Goal: Information Seeking & Learning: Learn about a topic

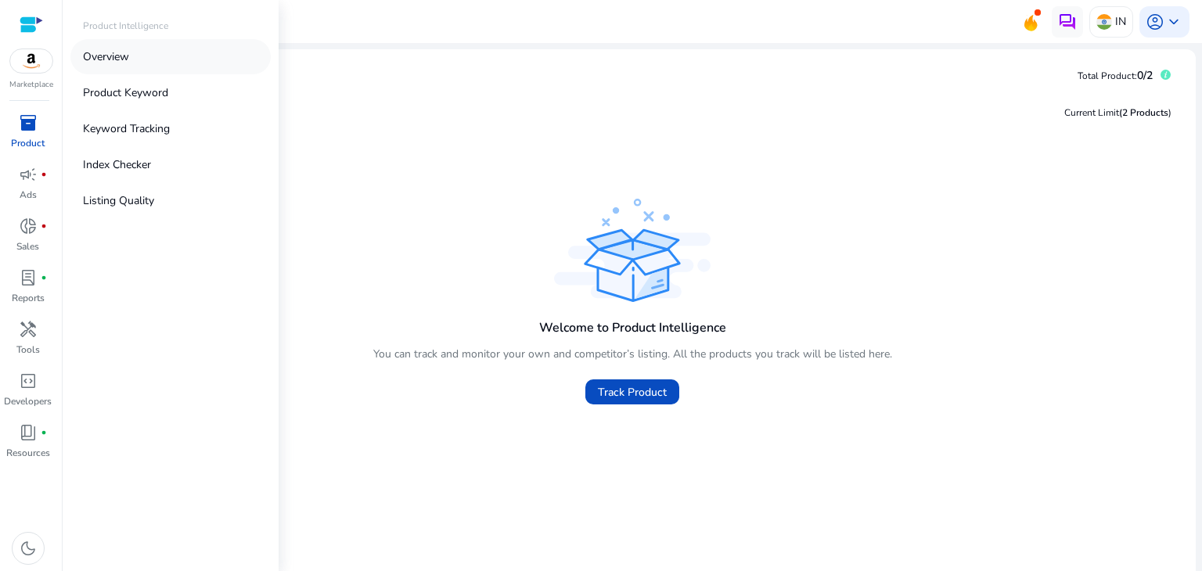
click at [139, 60] on link "Overview" at bounding box center [170, 56] width 200 height 35
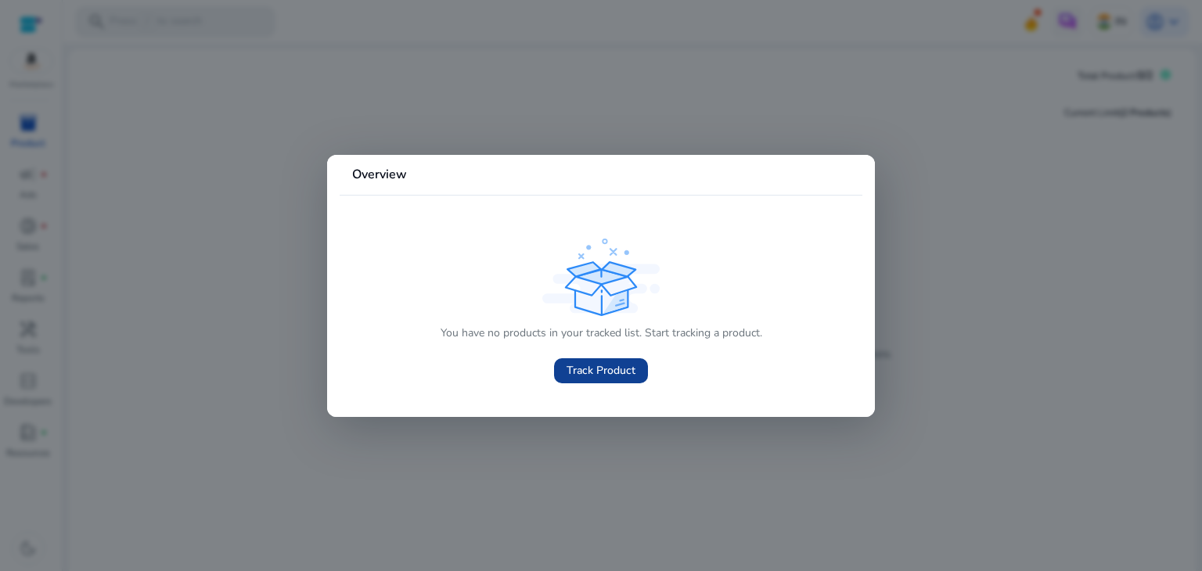
click at [573, 363] on span "Track Product" at bounding box center [601, 370] width 69 height 16
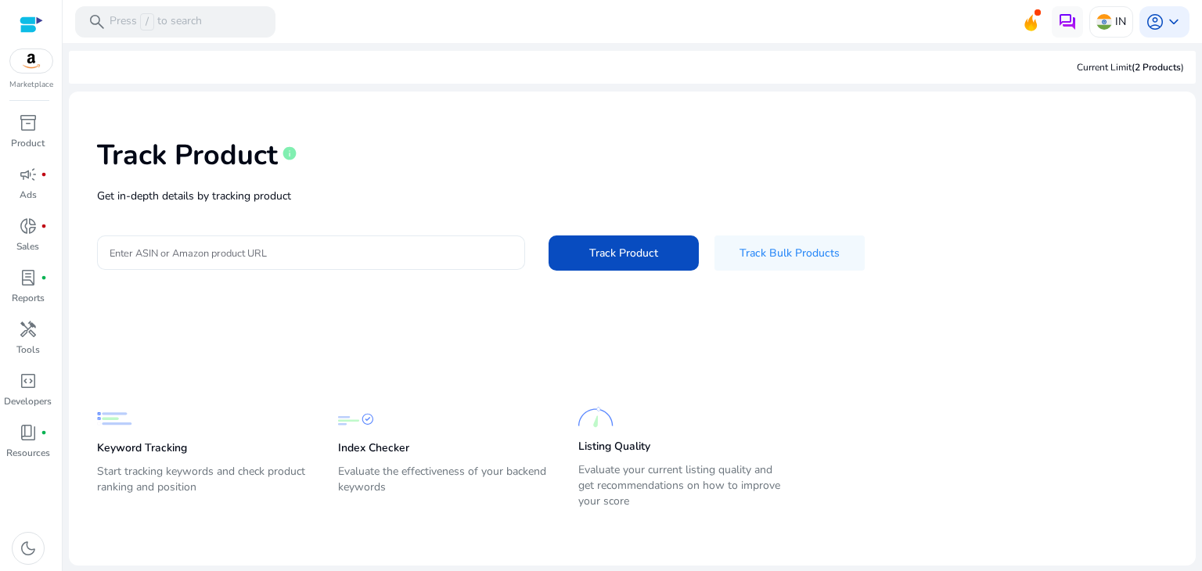
click at [408, 253] on input "Enter ASIN or Amazon product URL" at bounding box center [311, 252] width 403 height 17
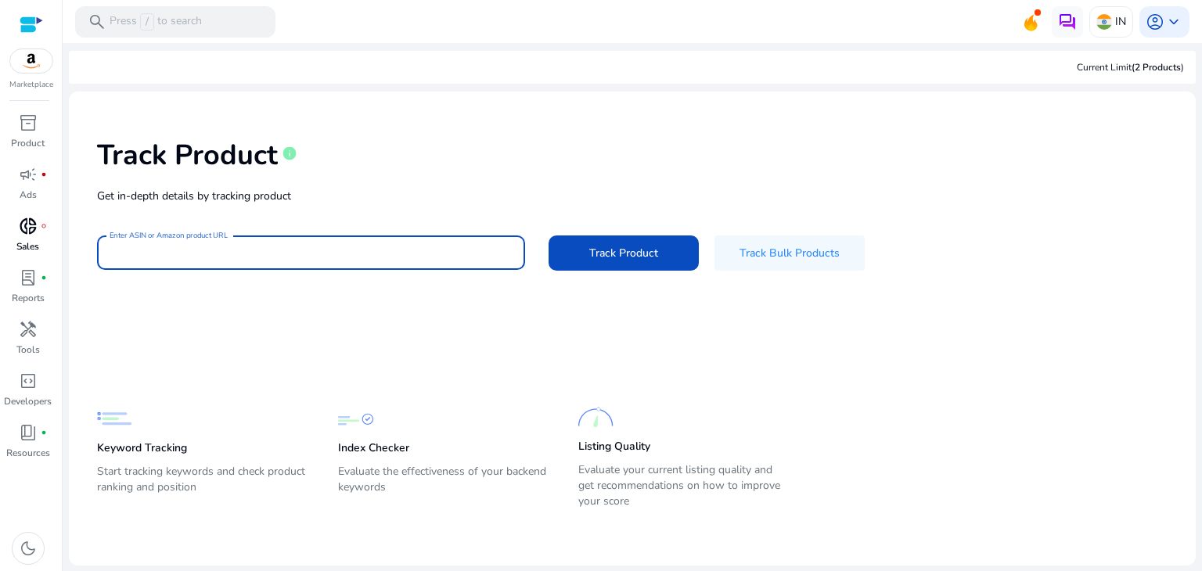
click at [29, 227] on span "donut_small" at bounding box center [28, 226] width 19 height 19
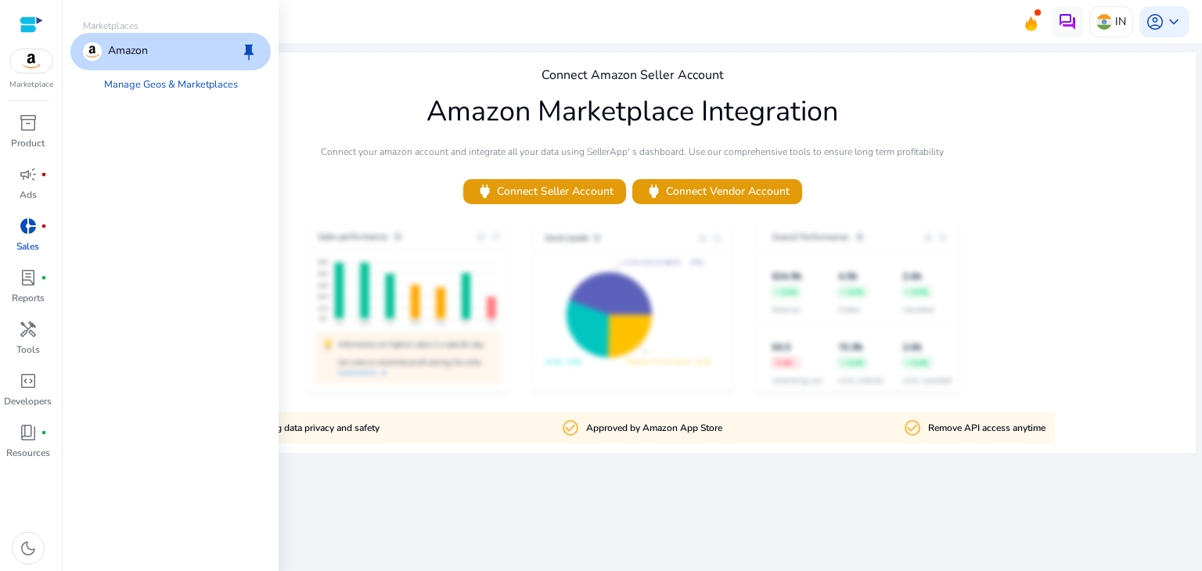
click at [41, 70] on img at bounding box center [31, 60] width 42 height 23
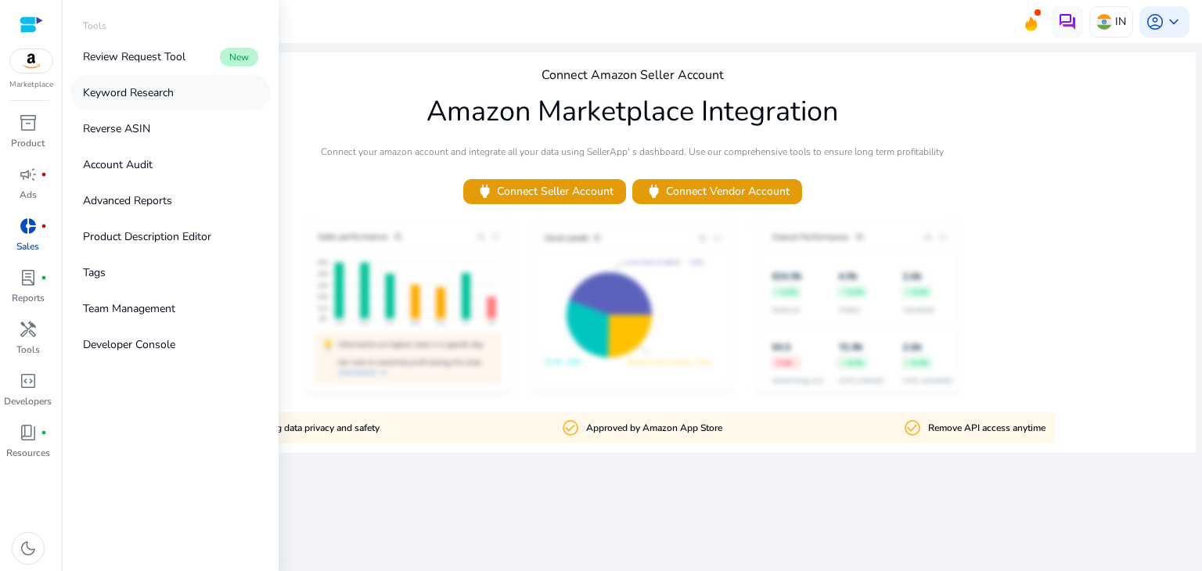
click at [157, 85] on p "Keyword Research" at bounding box center [128, 93] width 91 height 16
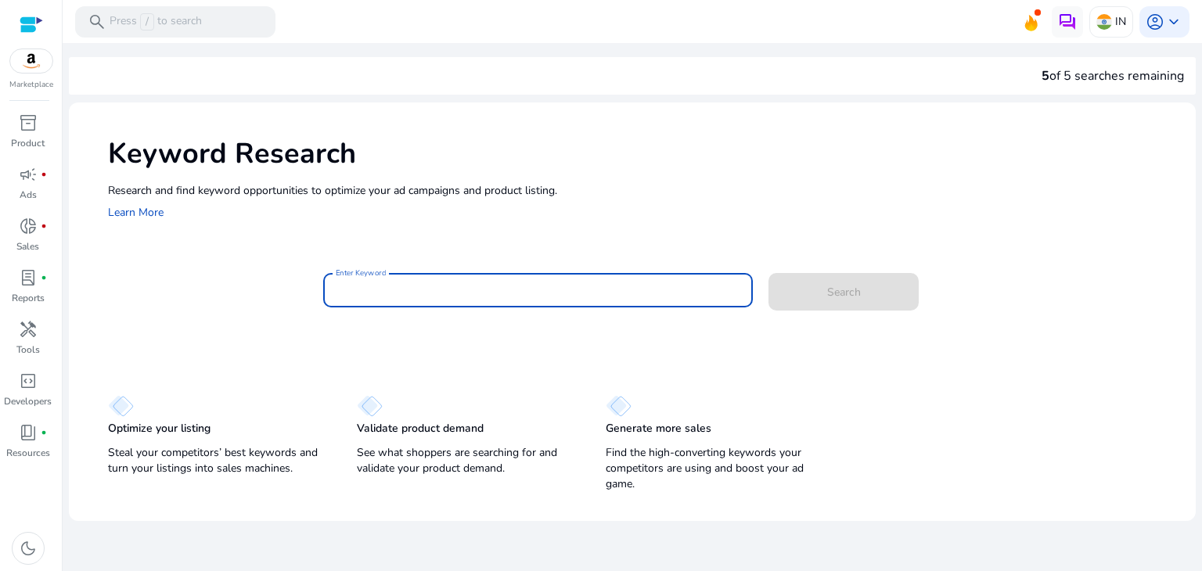
click at [448, 296] on input "Enter Keyword" at bounding box center [538, 290] width 405 height 17
click at [452, 288] on input "Enter Keyword" at bounding box center [538, 290] width 405 height 17
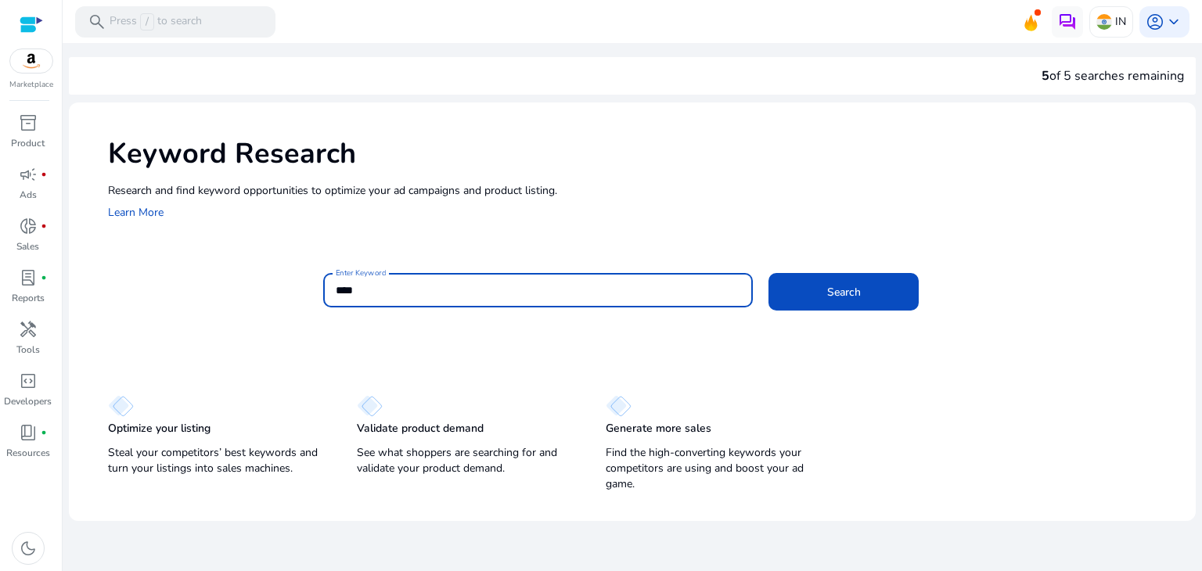
type input "****"
click at [769, 273] on button "Search" at bounding box center [844, 292] width 150 height 38
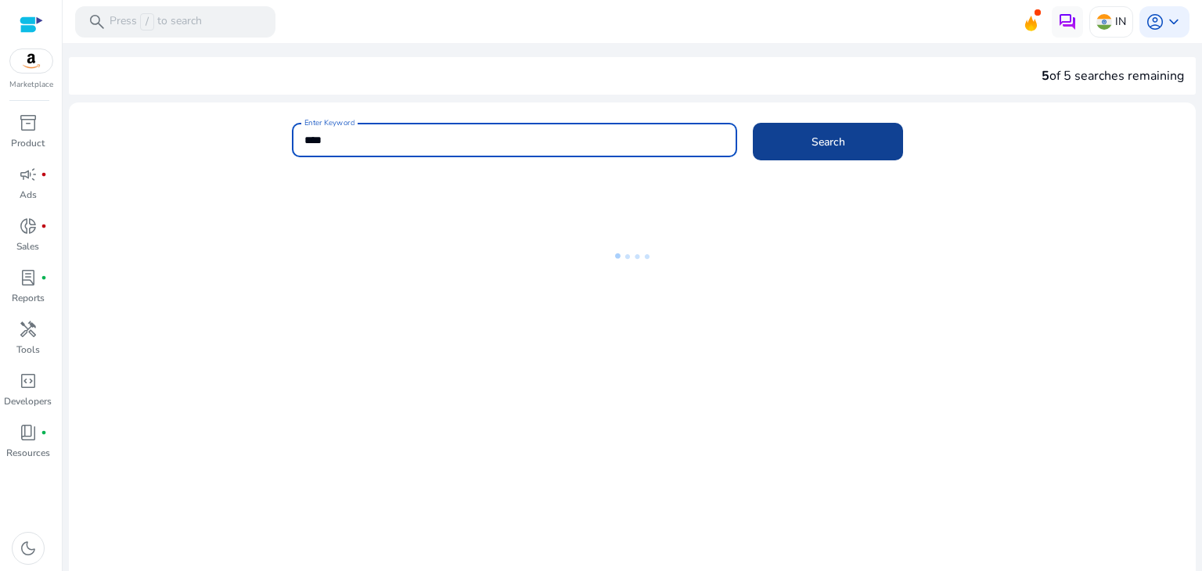
click at [773, 150] on span at bounding box center [828, 142] width 150 height 38
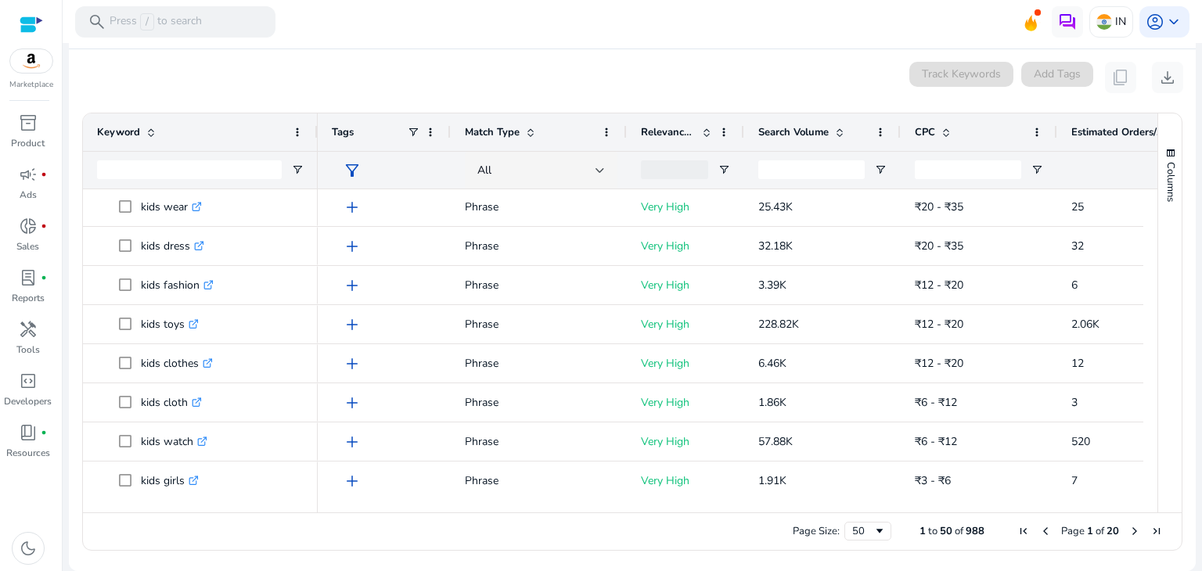
scroll to position [313, 0]
click at [348, 164] on span "filter_alt" at bounding box center [352, 170] width 19 height 19
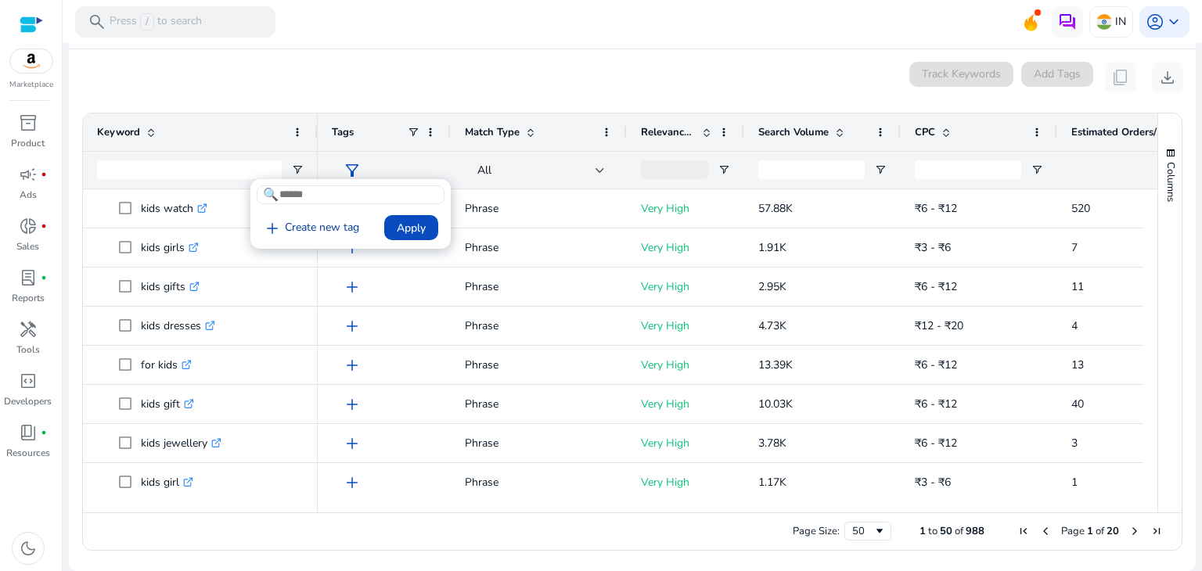
click at [317, 227] on link "add Create new tag" at bounding box center [311, 228] width 109 height 19
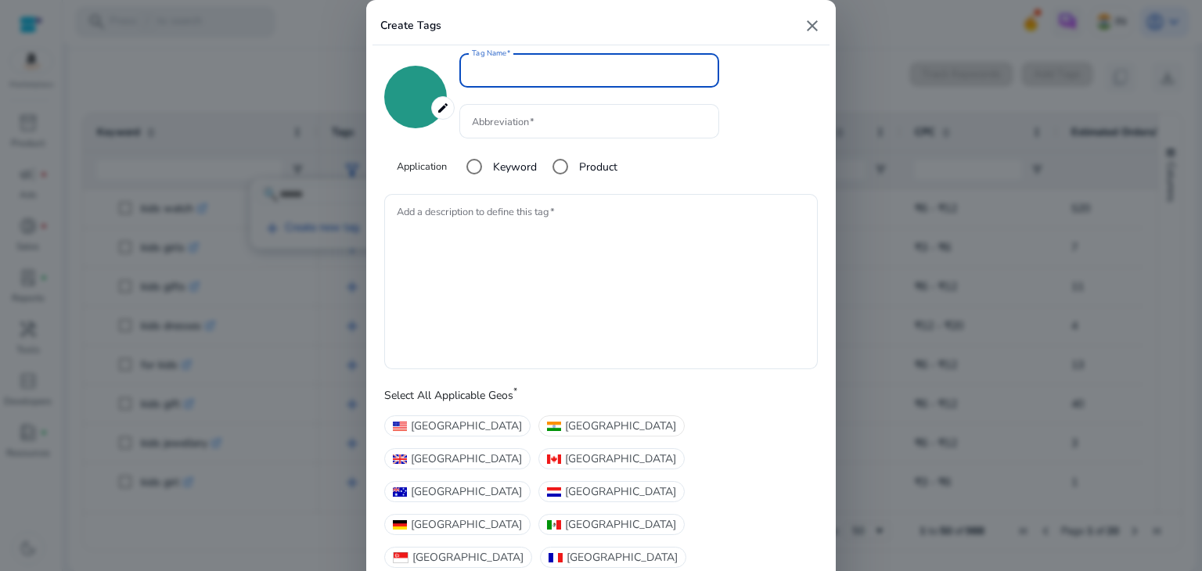
click at [565, 433] on span "[GEOGRAPHIC_DATA]" at bounding box center [620, 426] width 111 height 16
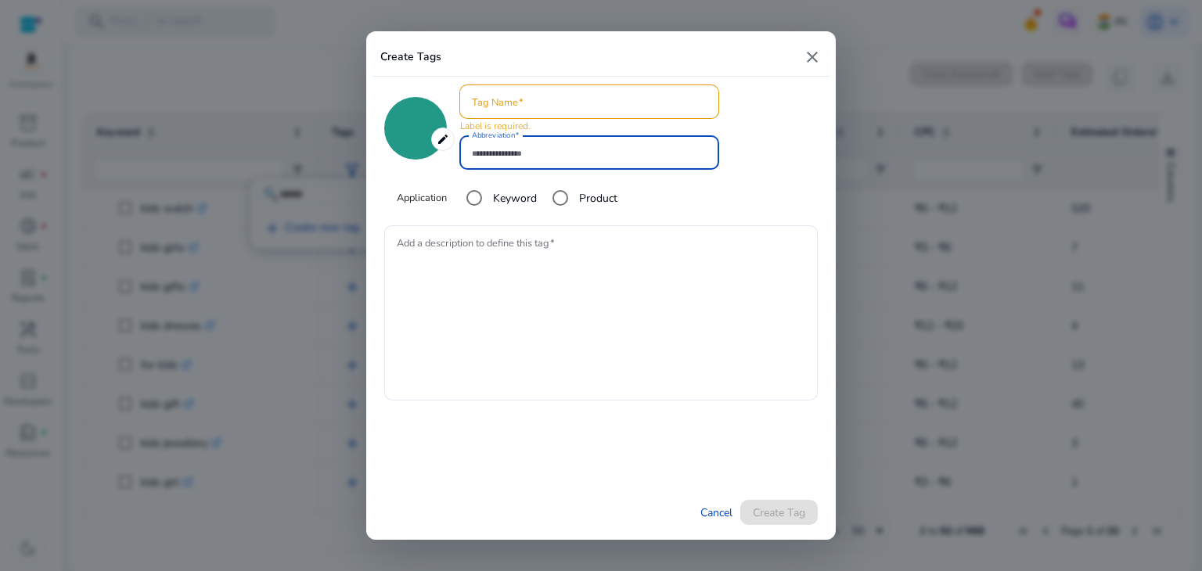
click at [692, 150] on input "Abbreviation" at bounding box center [589, 152] width 235 height 17
click at [809, 59] on mat-icon "close" at bounding box center [812, 57] width 19 height 19
type input "*******"
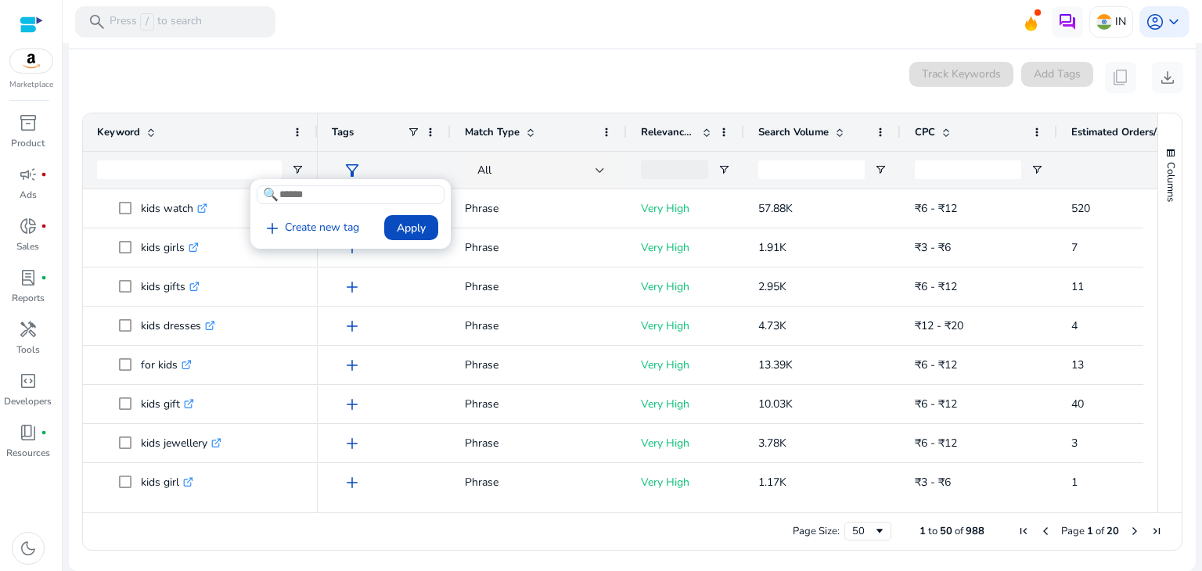
click at [344, 297] on div at bounding box center [601, 285] width 1202 height 571
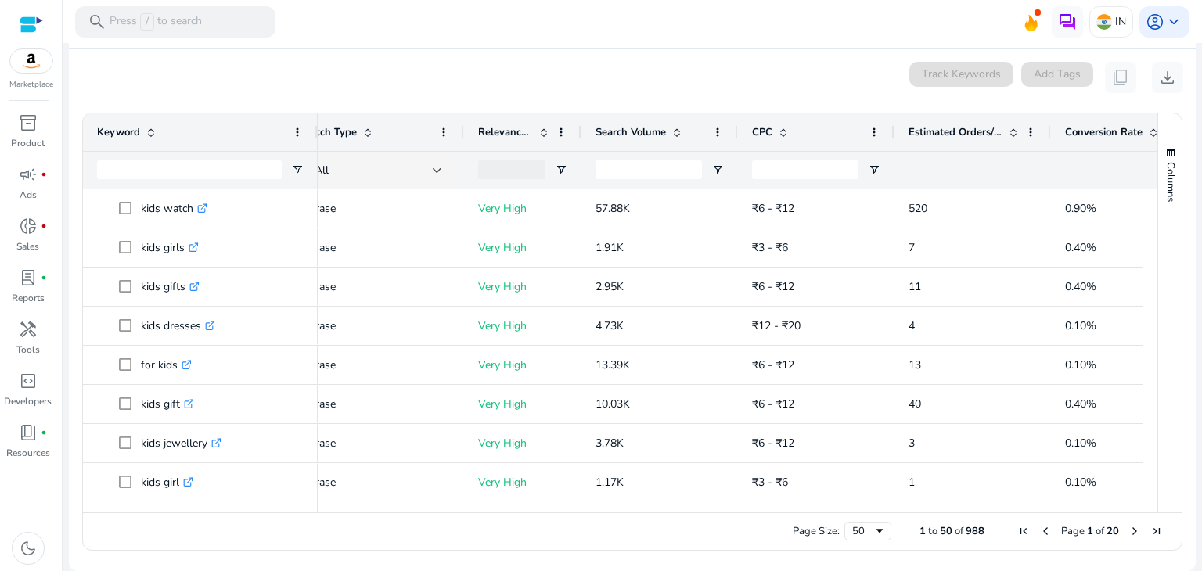
scroll to position [0, 0]
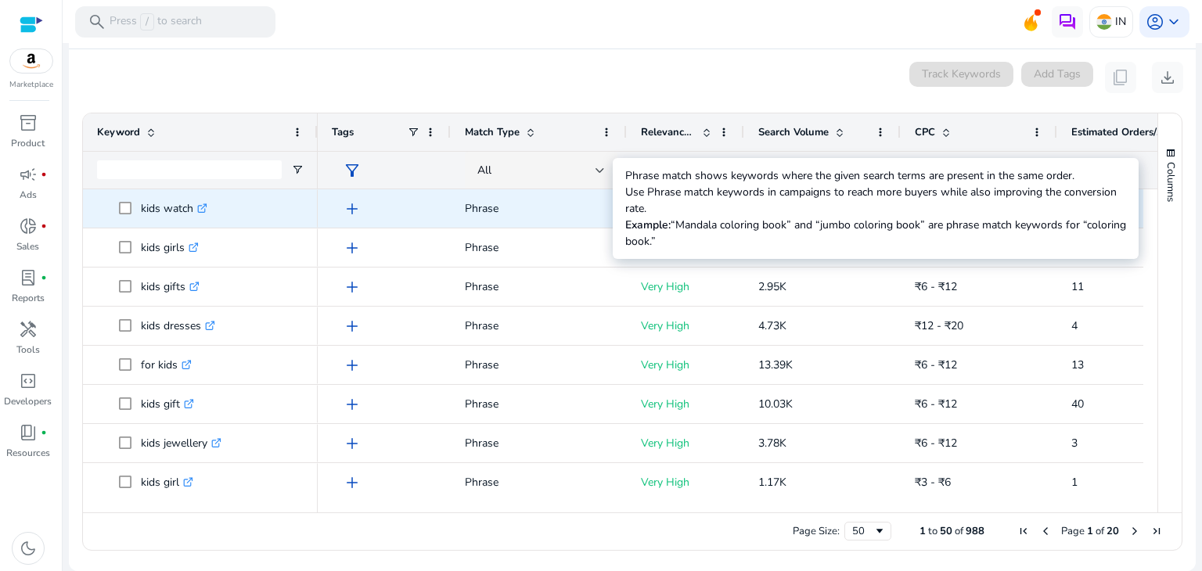
click at [564, 211] on p "Phrase" at bounding box center [539, 209] width 148 height 32
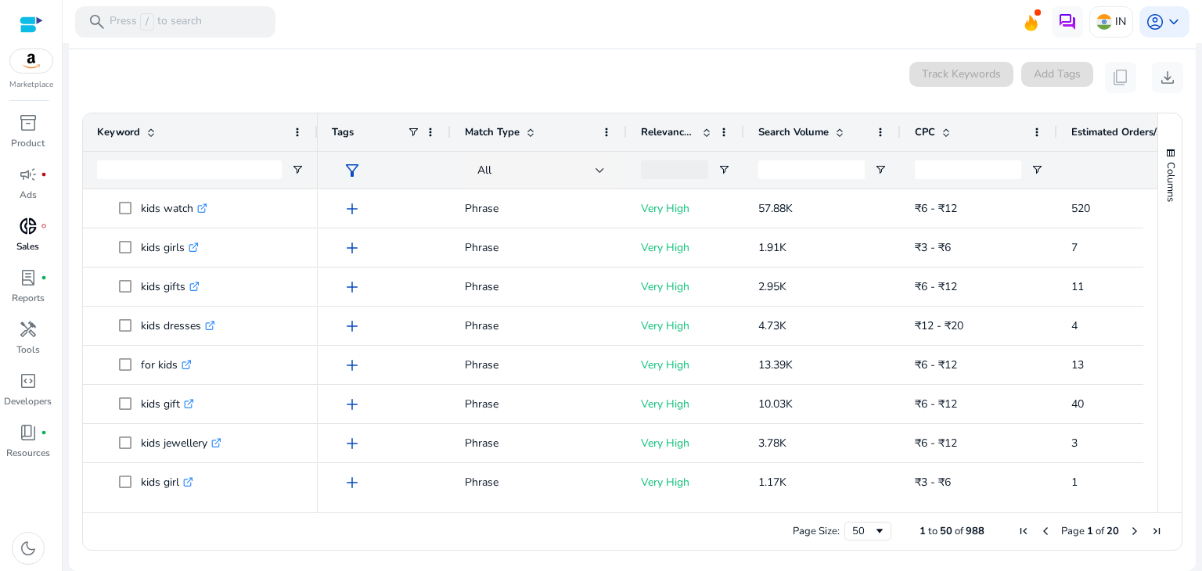
click at [29, 230] on span "donut_small" at bounding box center [28, 226] width 19 height 19
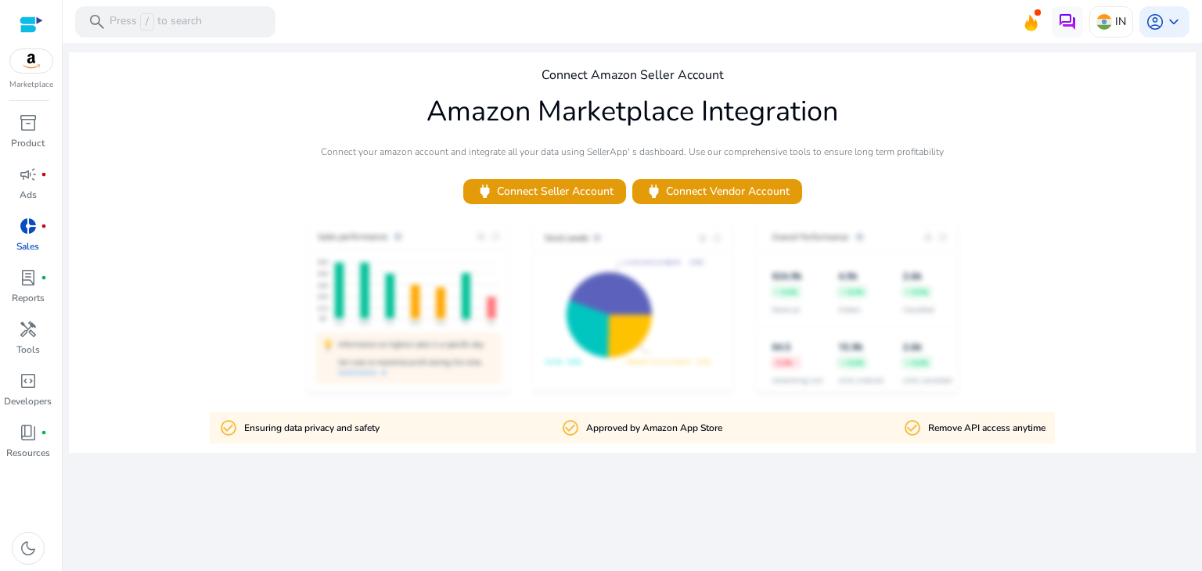
click at [690, 413] on div "check_circle_outline Ensuring data privacy and safety check_circle_outline Appr…" at bounding box center [632, 428] width 845 height 31
click at [30, 285] on span "lab_profile" at bounding box center [28, 277] width 19 height 19
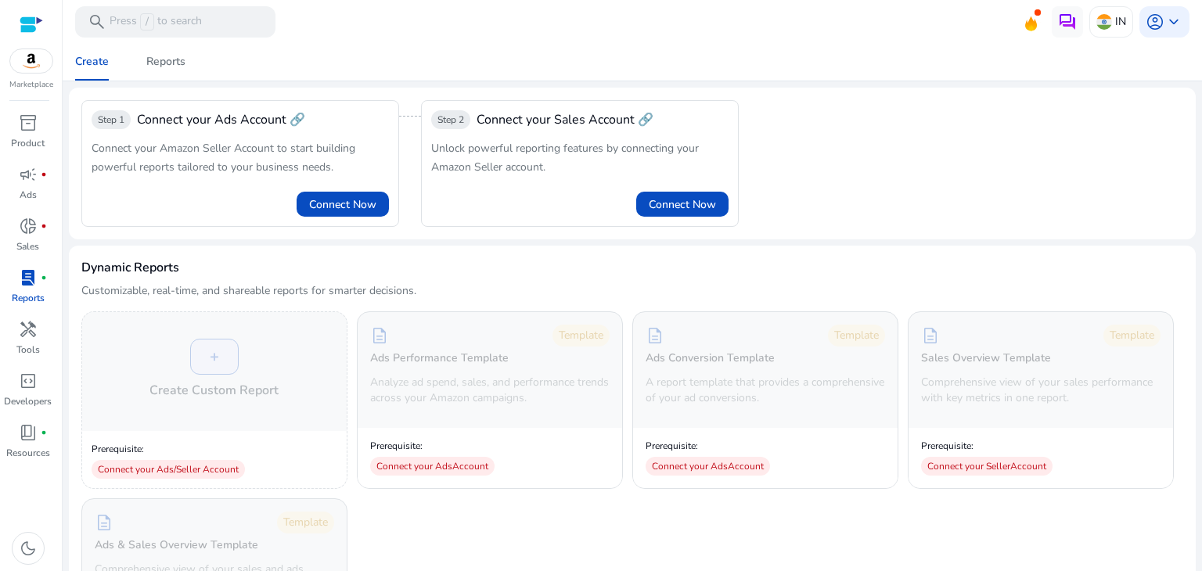
click at [23, 63] on img at bounding box center [31, 60] width 42 height 23
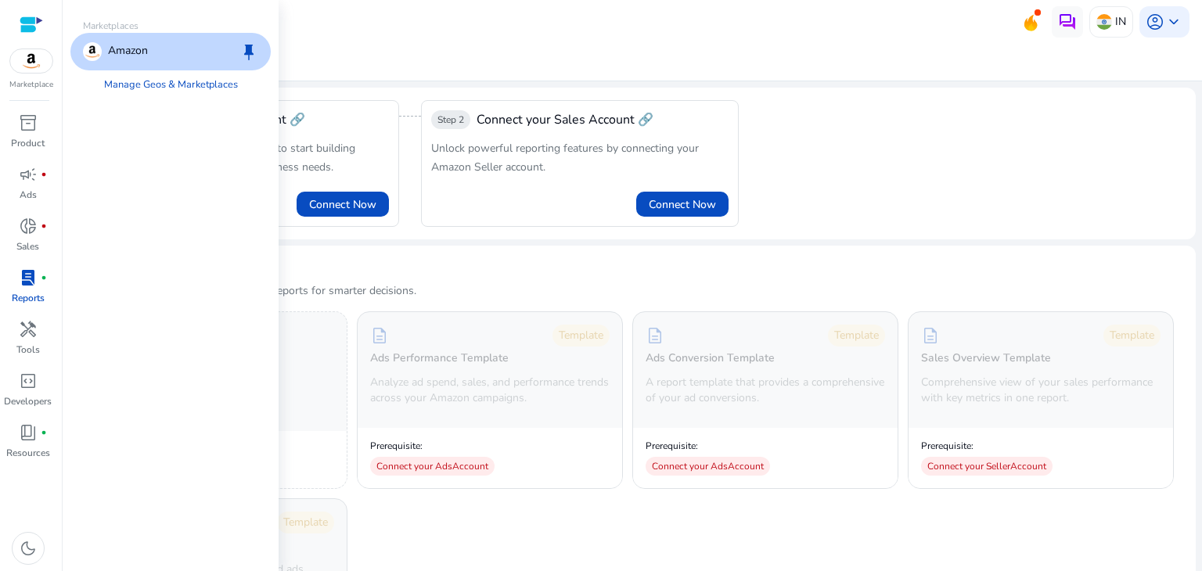
click at [23, 63] on img at bounding box center [31, 60] width 42 height 23
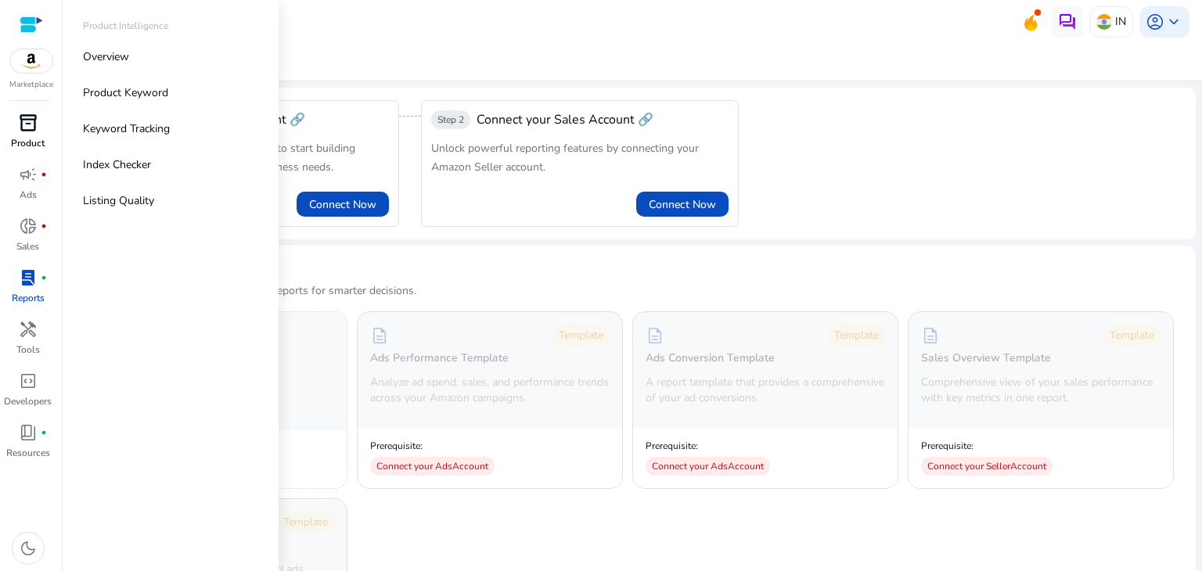
click at [30, 132] on span "inventory_2" at bounding box center [28, 122] width 19 height 19
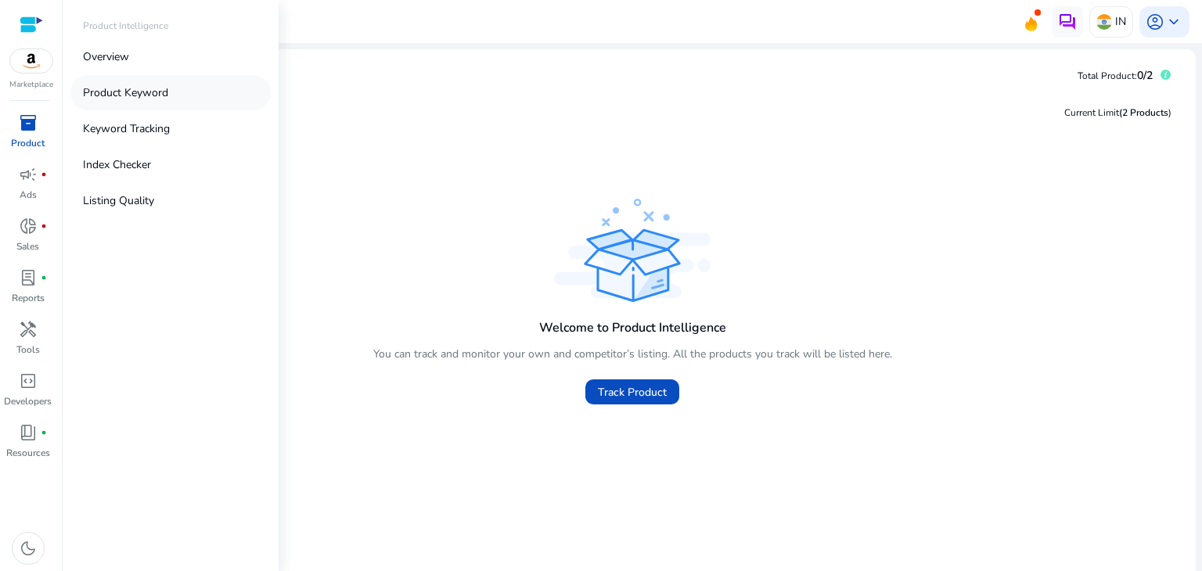
click at [144, 94] on p "Product Keyword" at bounding box center [125, 93] width 85 height 16
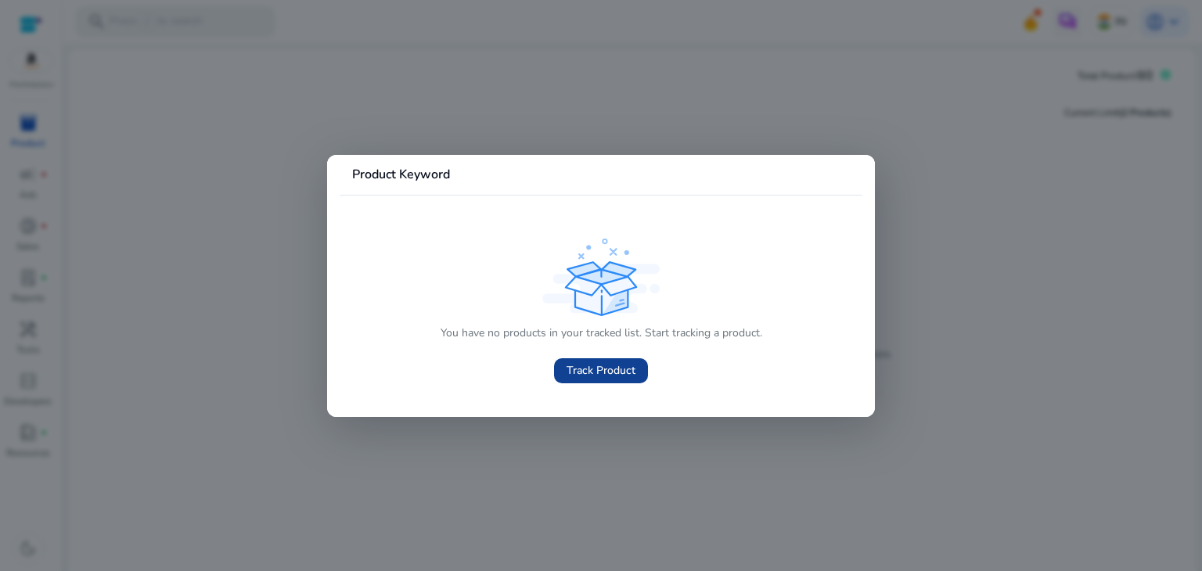
click at [604, 358] on span at bounding box center [601, 371] width 94 height 38
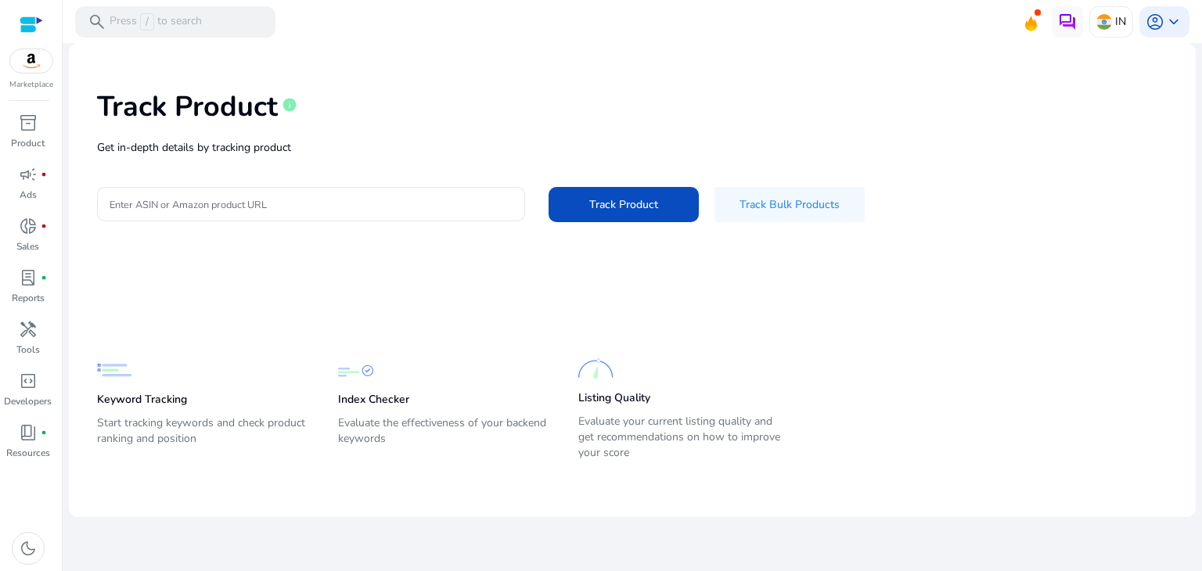
click at [607, 365] on img at bounding box center [595, 368] width 35 height 35
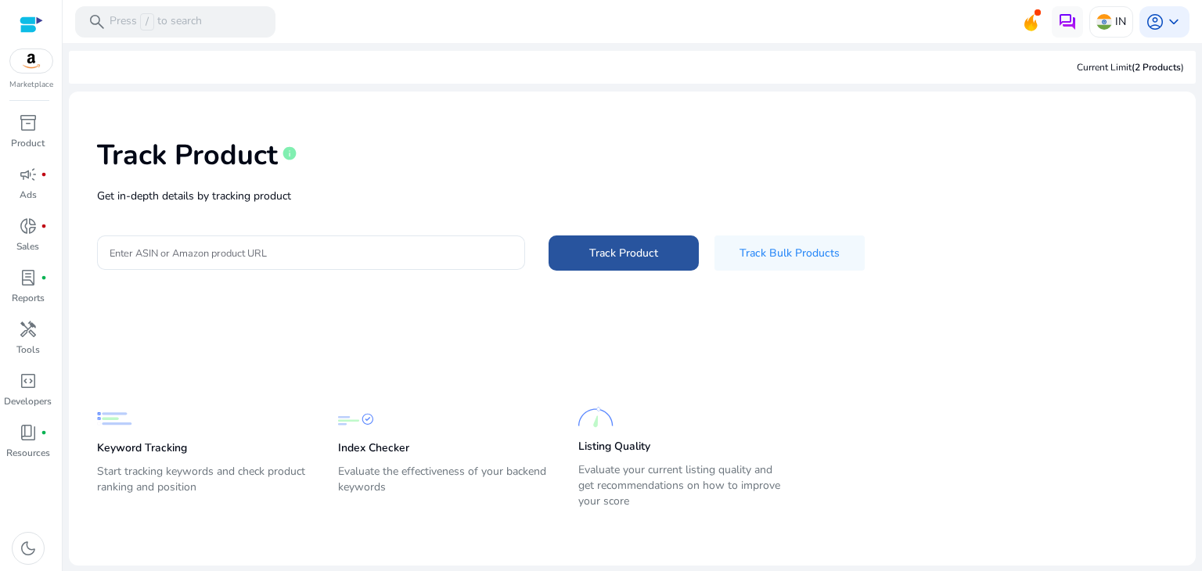
click at [622, 254] on span "Track Product" at bounding box center [623, 253] width 69 height 16
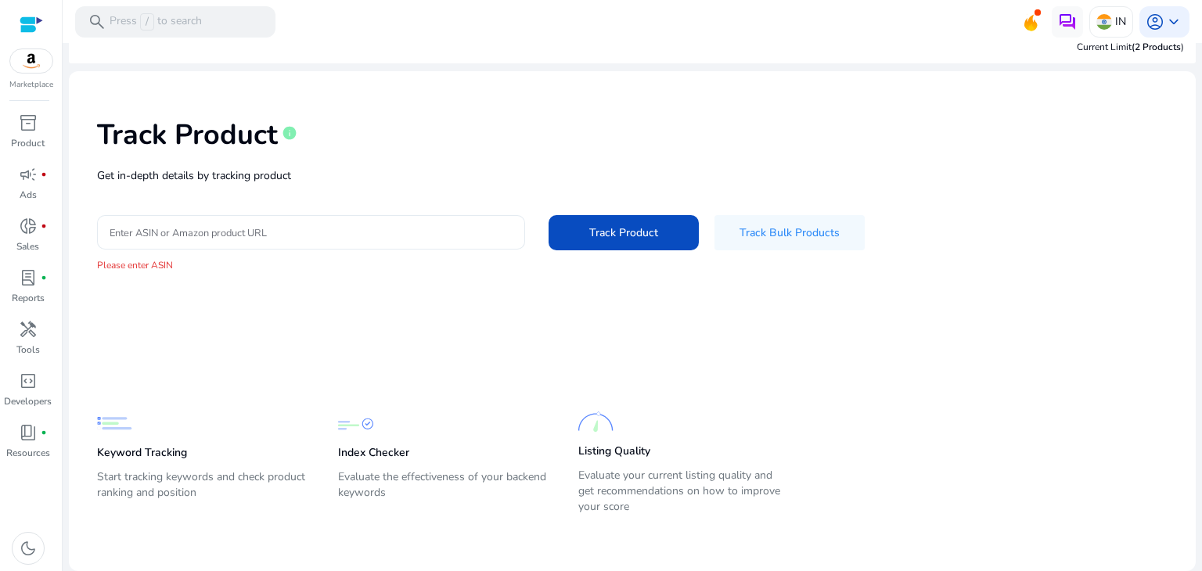
click at [392, 237] on input "Enter ASIN or Amazon product URL" at bounding box center [311, 232] width 403 height 17
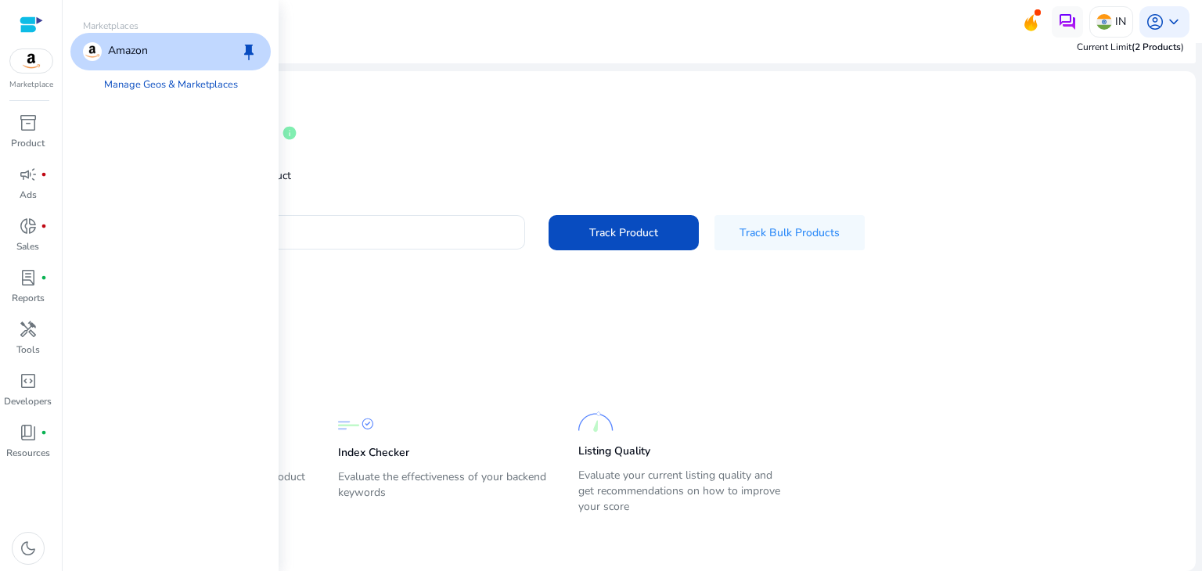
click at [34, 61] on img at bounding box center [31, 60] width 42 height 23
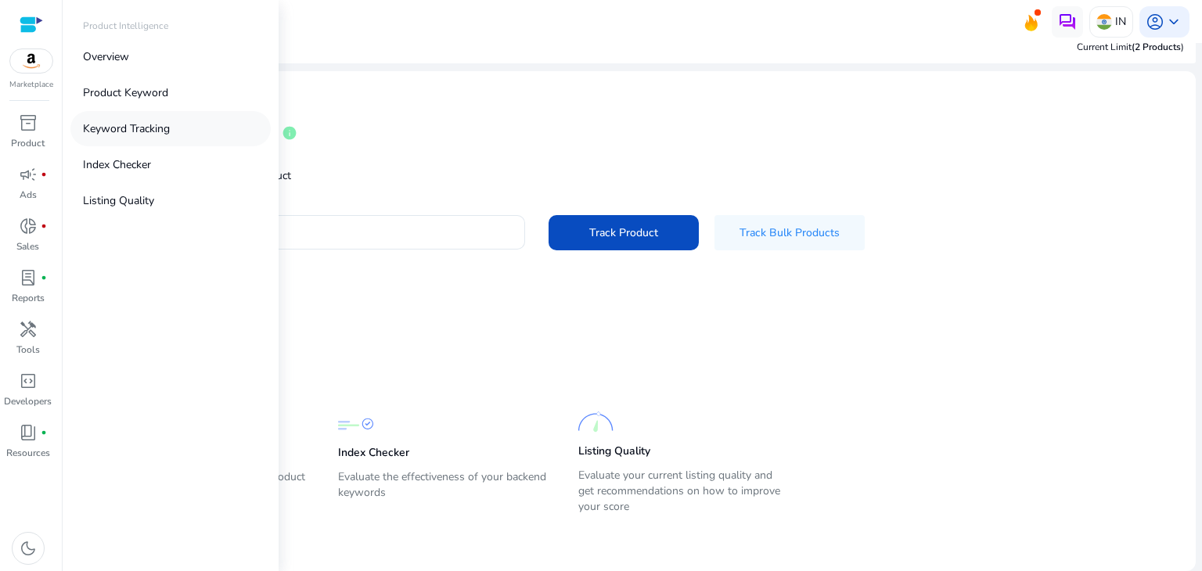
click at [117, 135] on p "Keyword Tracking" at bounding box center [126, 129] width 87 height 16
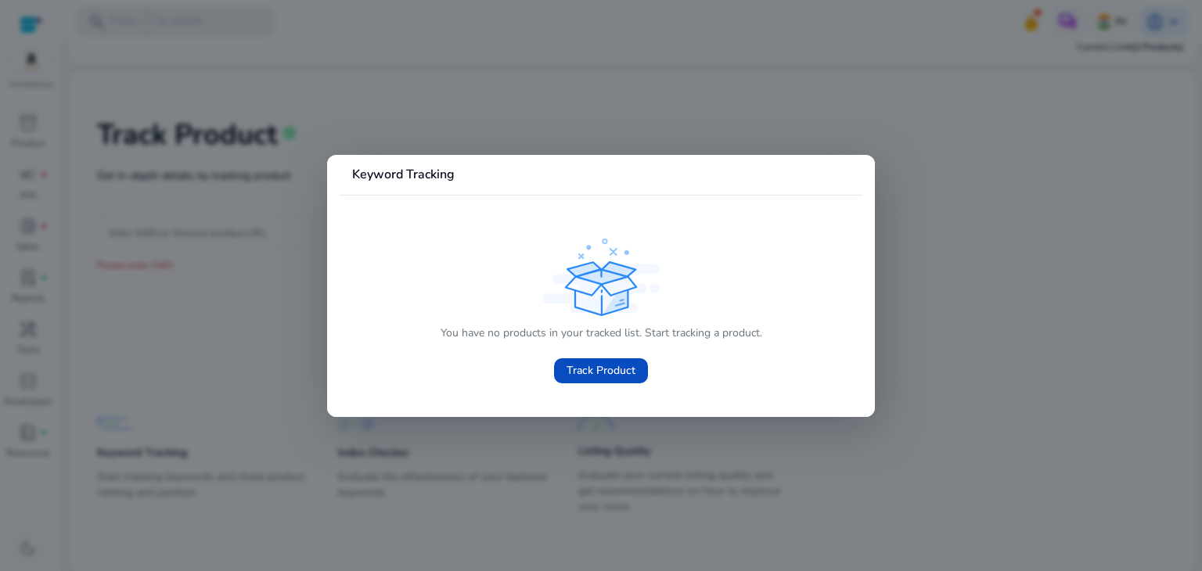
click at [258, 261] on div at bounding box center [601, 285] width 1202 height 571
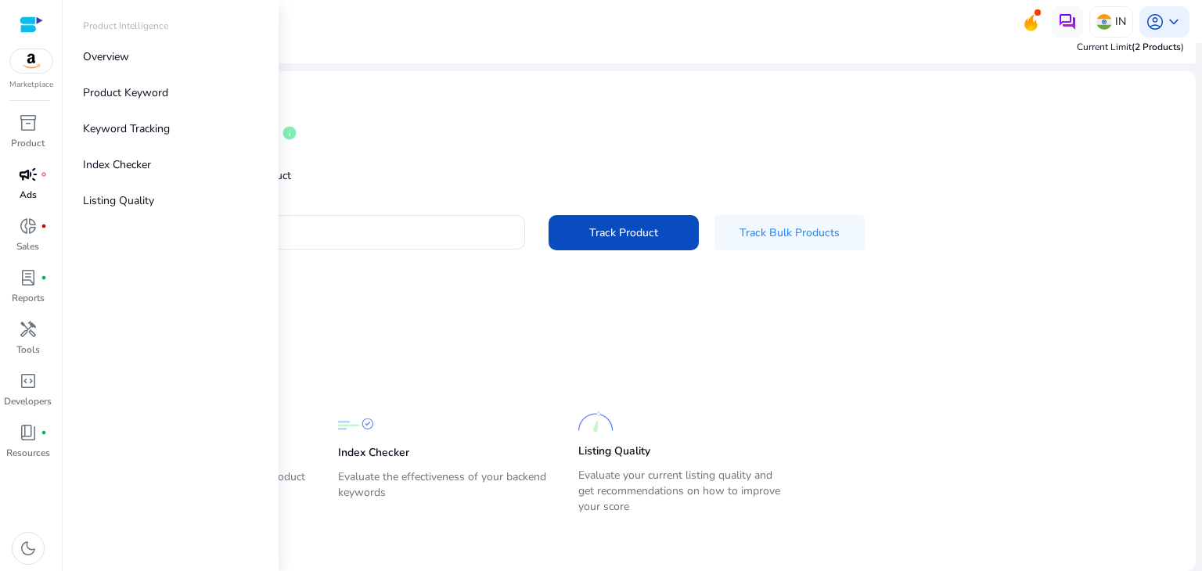
click at [16, 178] on div "campaign fiber_manual_record" at bounding box center [28, 174] width 44 height 25
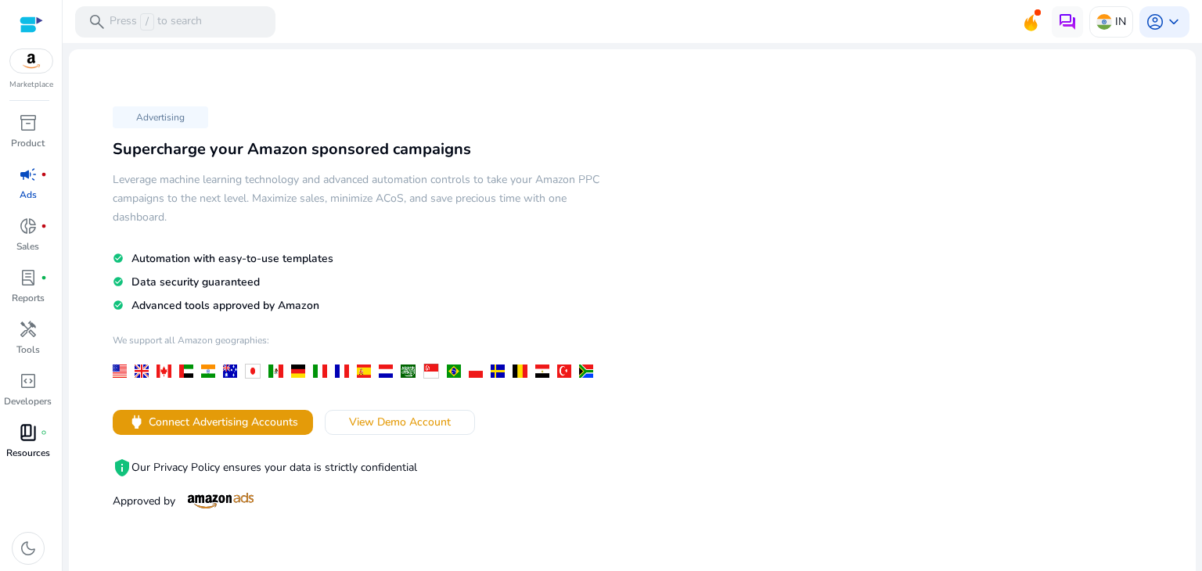
click at [13, 433] on div "book_4 fiber_manual_record" at bounding box center [28, 432] width 44 height 25
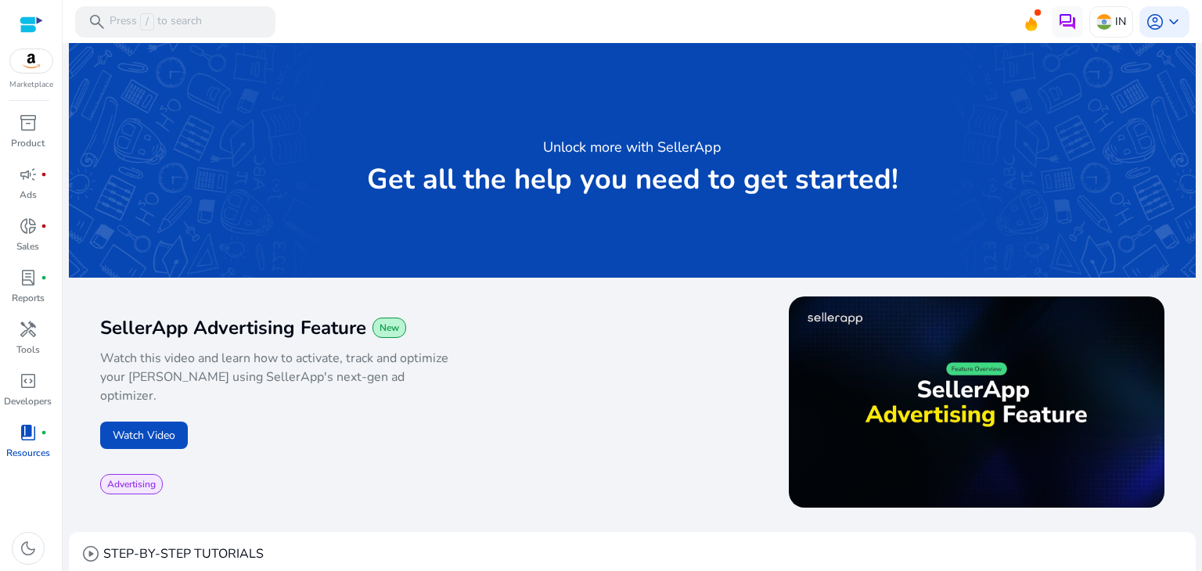
click at [31, 23] on div at bounding box center [31, 25] width 23 height 18
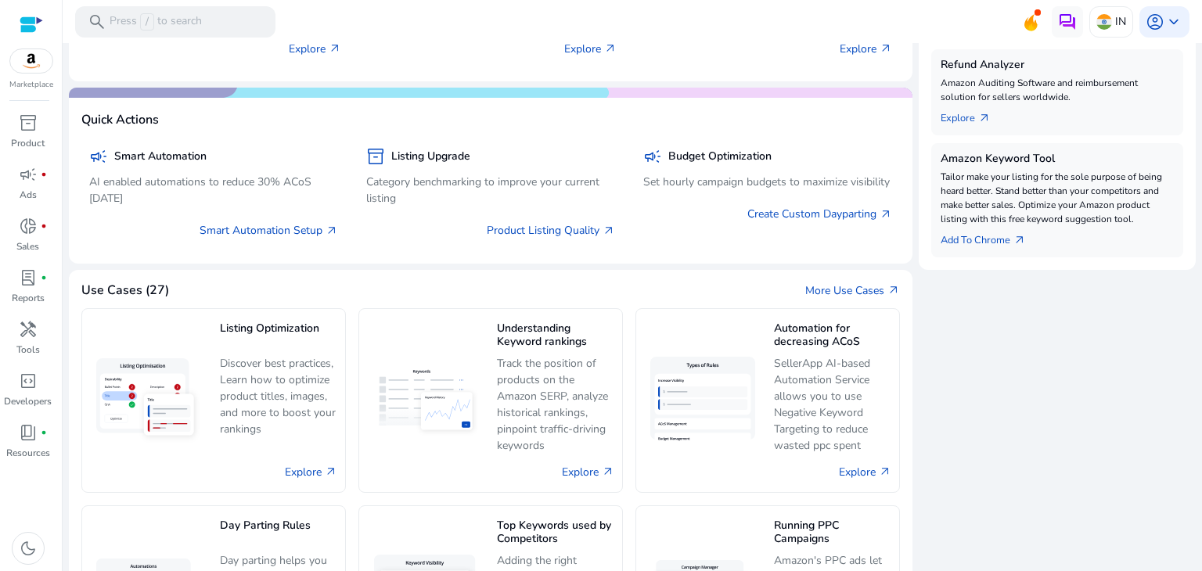
scroll to position [171, 0]
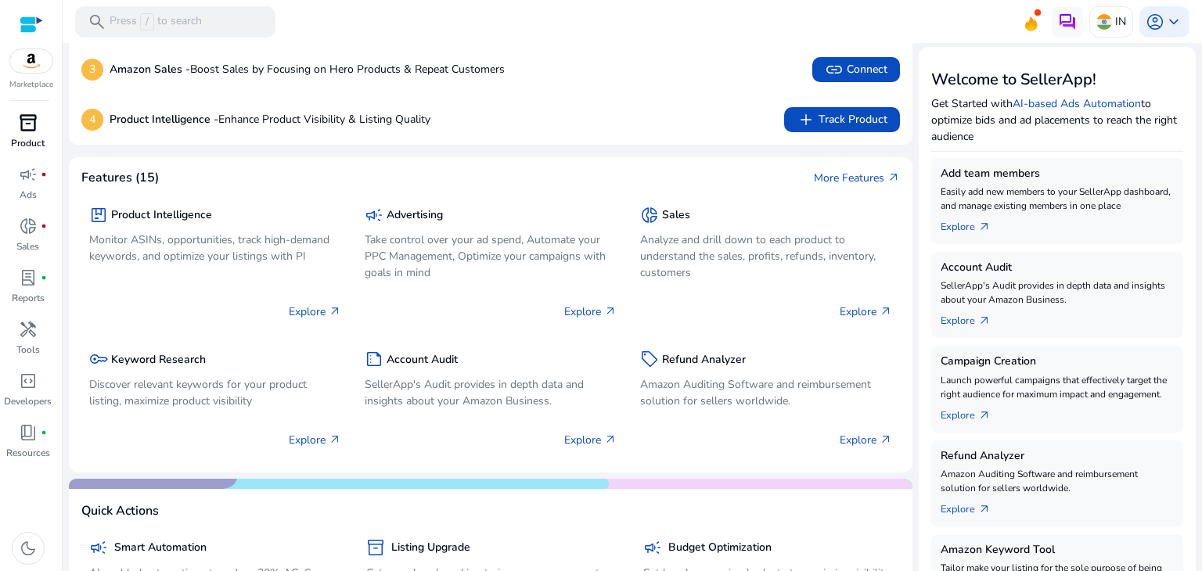
click at [23, 125] on span "inventory_2" at bounding box center [28, 122] width 19 height 19
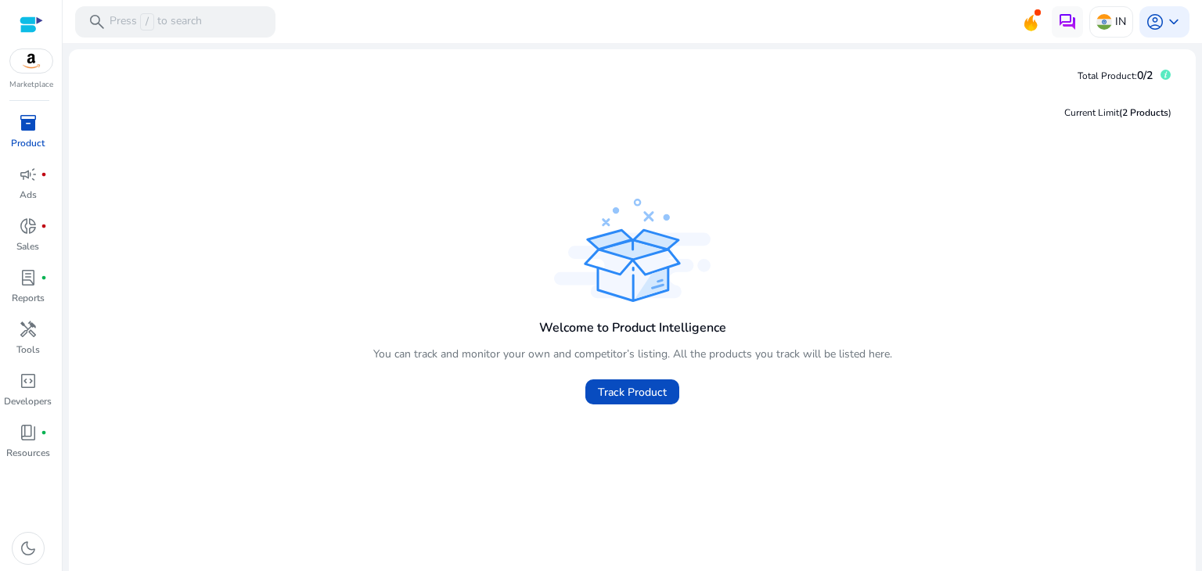
click at [1065, 108] on div "Current Limit (2 Products )" at bounding box center [1118, 113] width 107 height 14
click at [1165, 23] on span "keyboard_arrow_down" at bounding box center [1174, 22] width 19 height 19
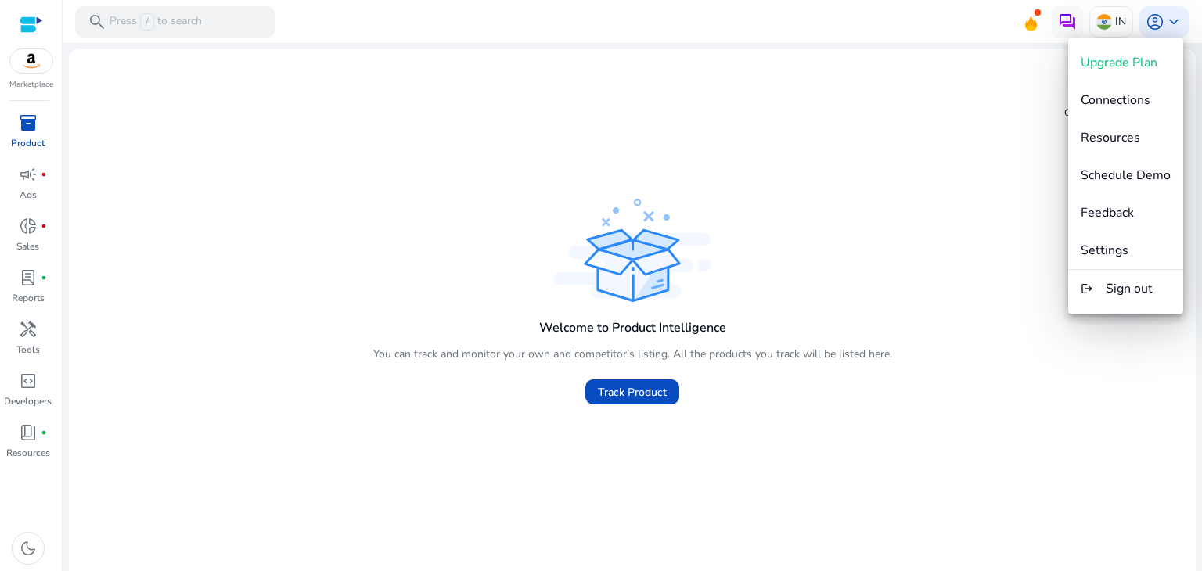
click at [432, 160] on div at bounding box center [601, 285] width 1202 height 571
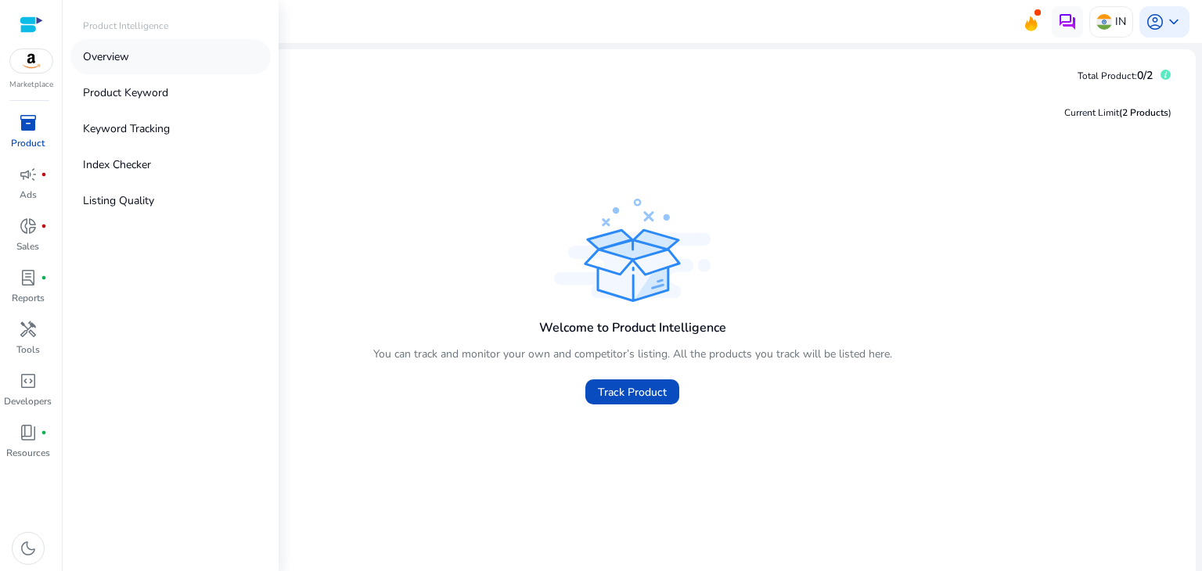
click at [134, 53] on link "Overview" at bounding box center [170, 56] width 200 height 35
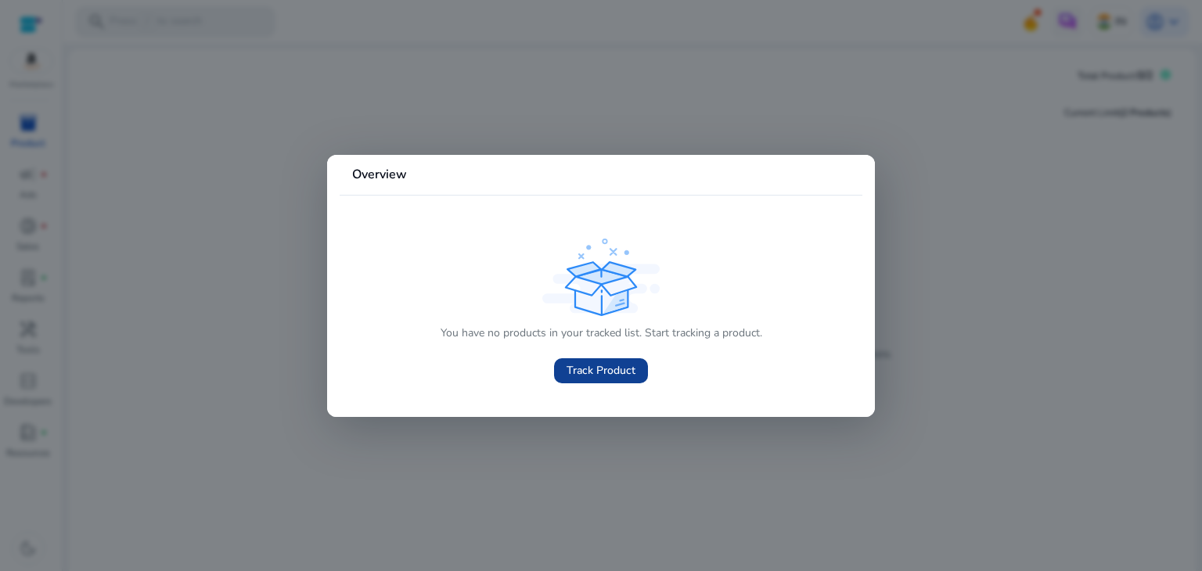
click at [626, 372] on span "Track Product" at bounding box center [601, 370] width 69 height 16
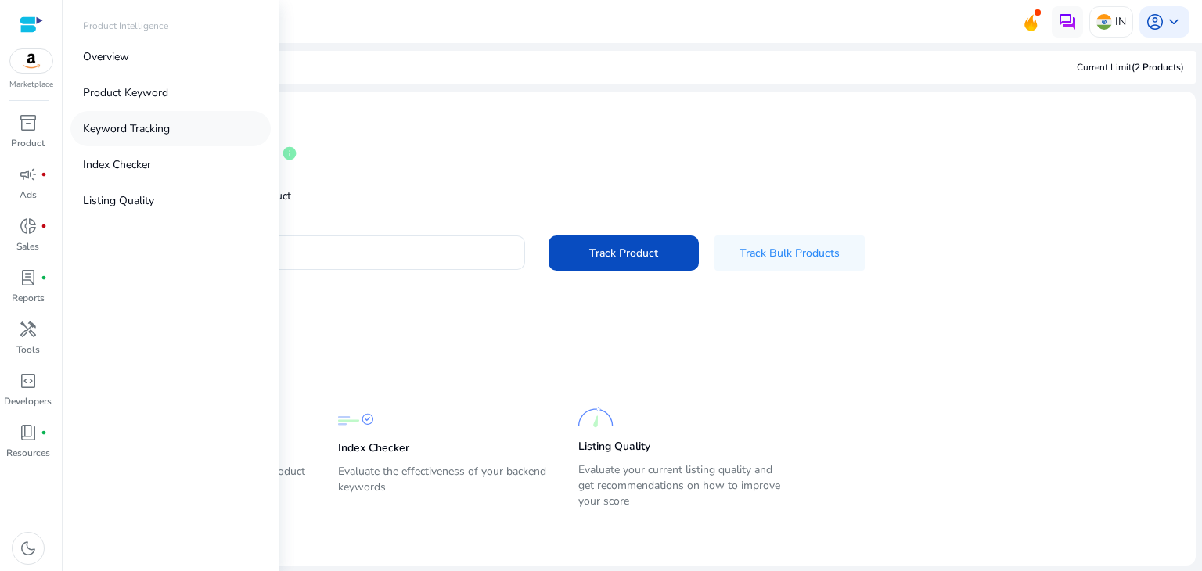
click at [137, 138] on link "Keyword Tracking" at bounding box center [170, 128] width 200 height 35
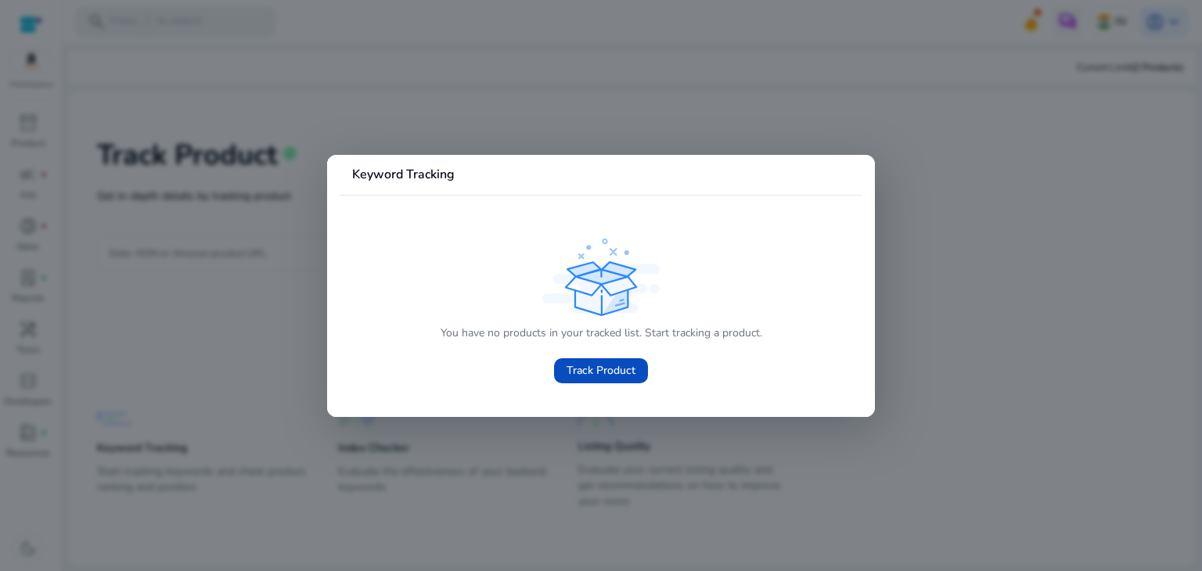
click at [645, 442] on div at bounding box center [601, 285] width 1202 height 571
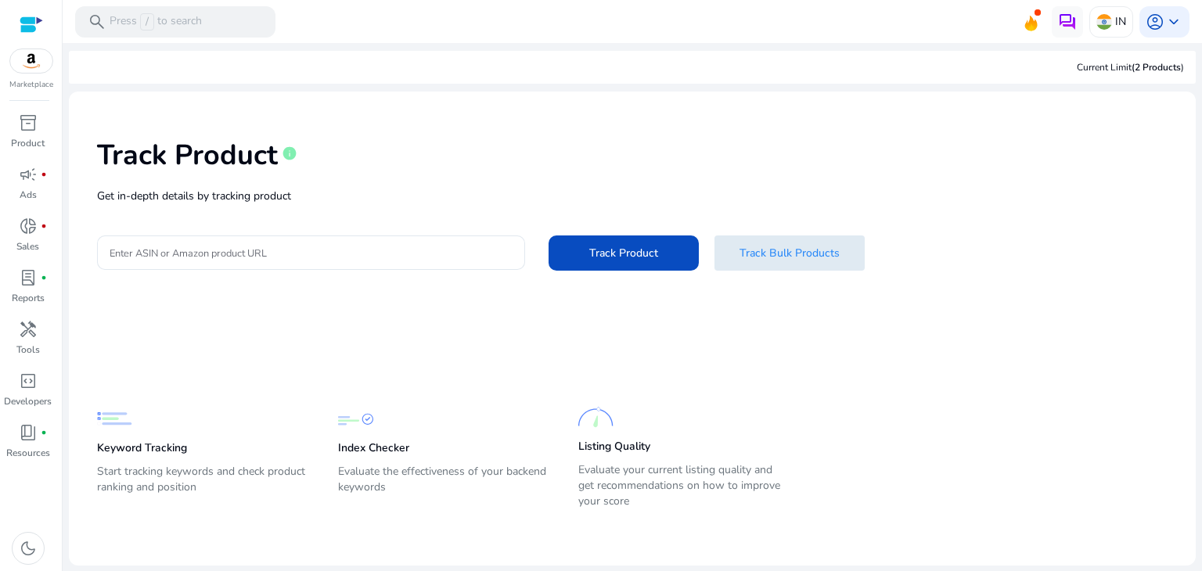
click at [788, 254] on span "Track Bulk Products" at bounding box center [790, 253] width 100 height 16
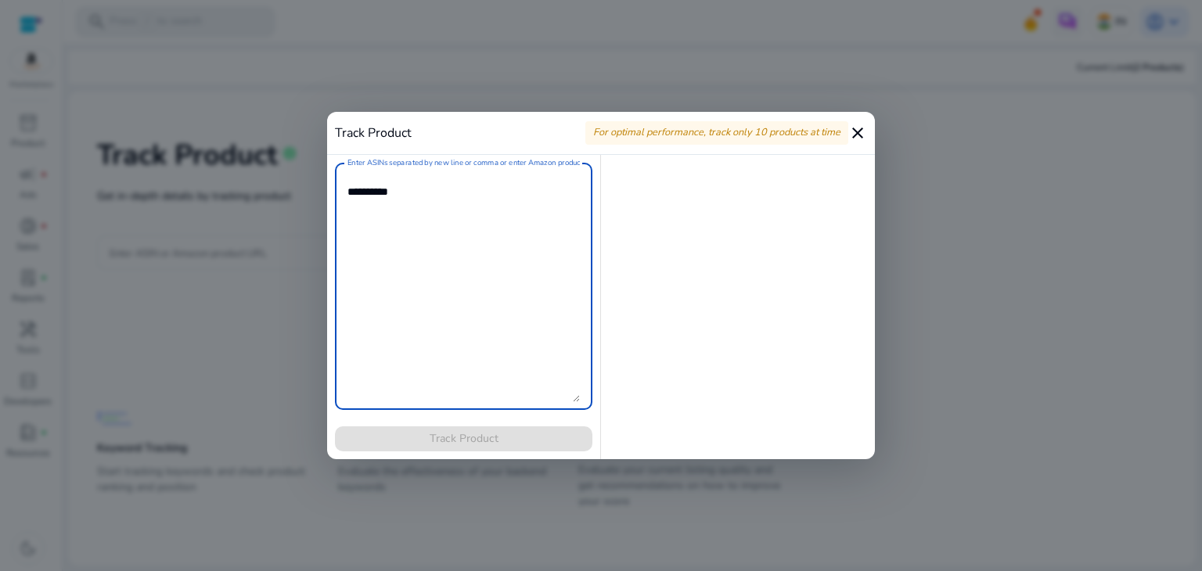
click at [863, 134] on mat-icon "close" at bounding box center [857, 133] width 19 height 19
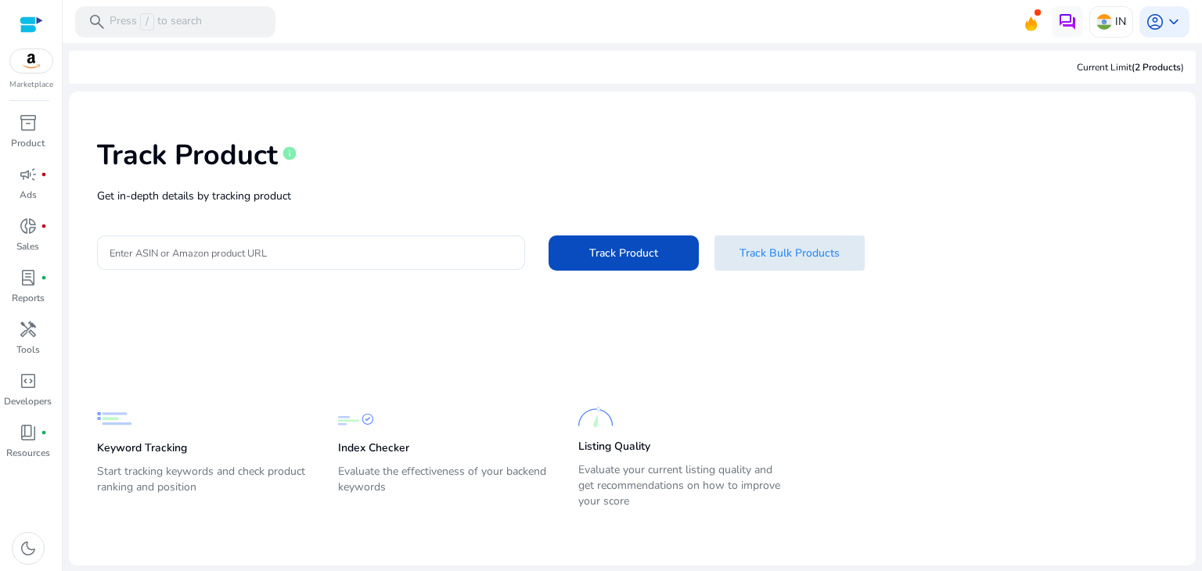
click at [820, 253] on span "Track Bulk Products" at bounding box center [790, 253] width 100 height 16
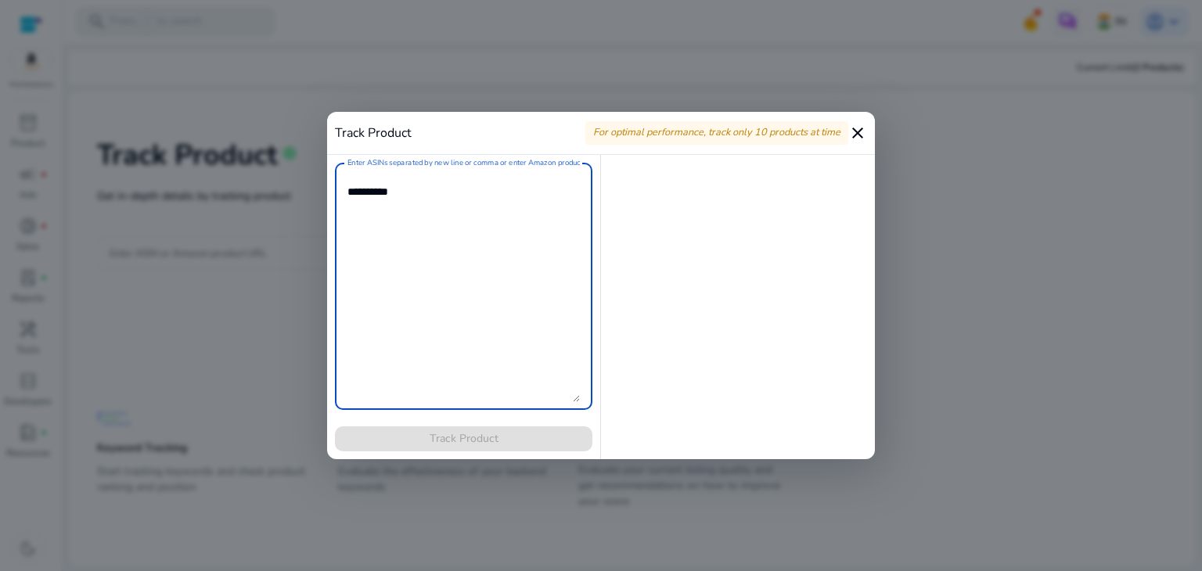
click at [390, 214] on textarea "Enter ASINs separated by new line or comma or enter Amazon product page URL" at bounding box center [464, 287] width 232 height 232
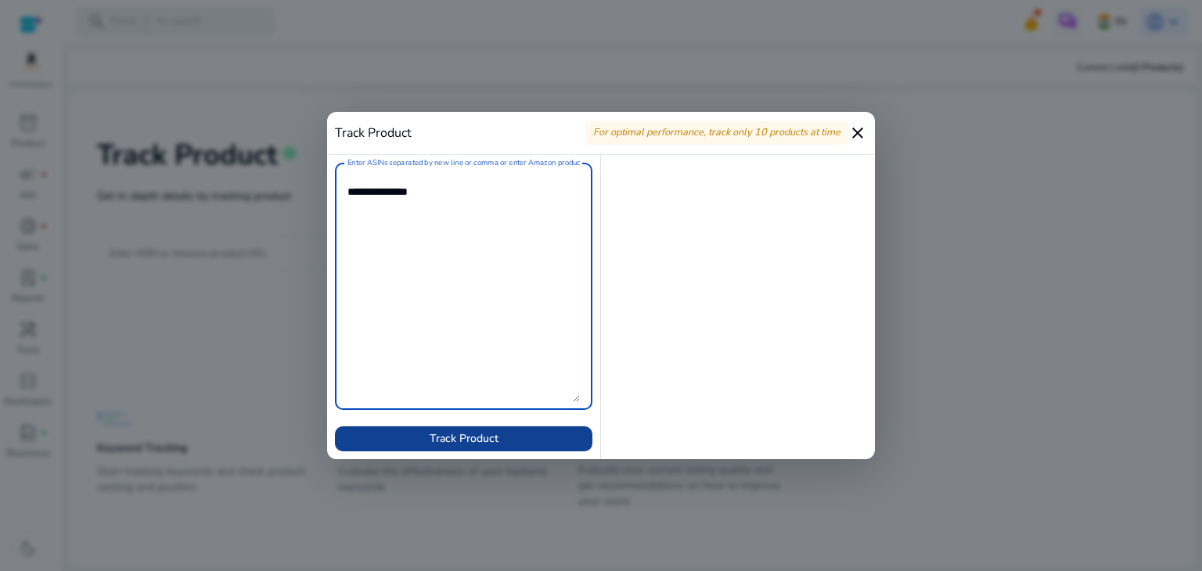
type textarea "**********"
click at [435, 442] on span "Track Product" at bounding box center [464, 439] width 69 height 16
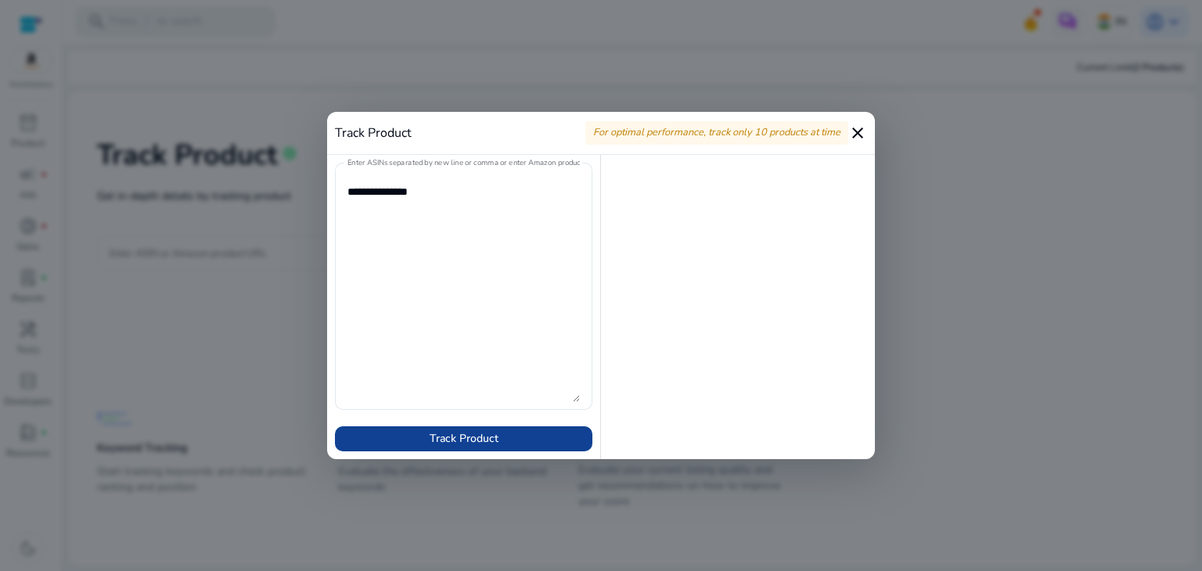
click at [434, 441] on span "Track Product" at bounding box center [464, 439] width 69 height 16
click at [858, 124] on mat-icon "close" at bounding box center [857, 133] width 19 height 19
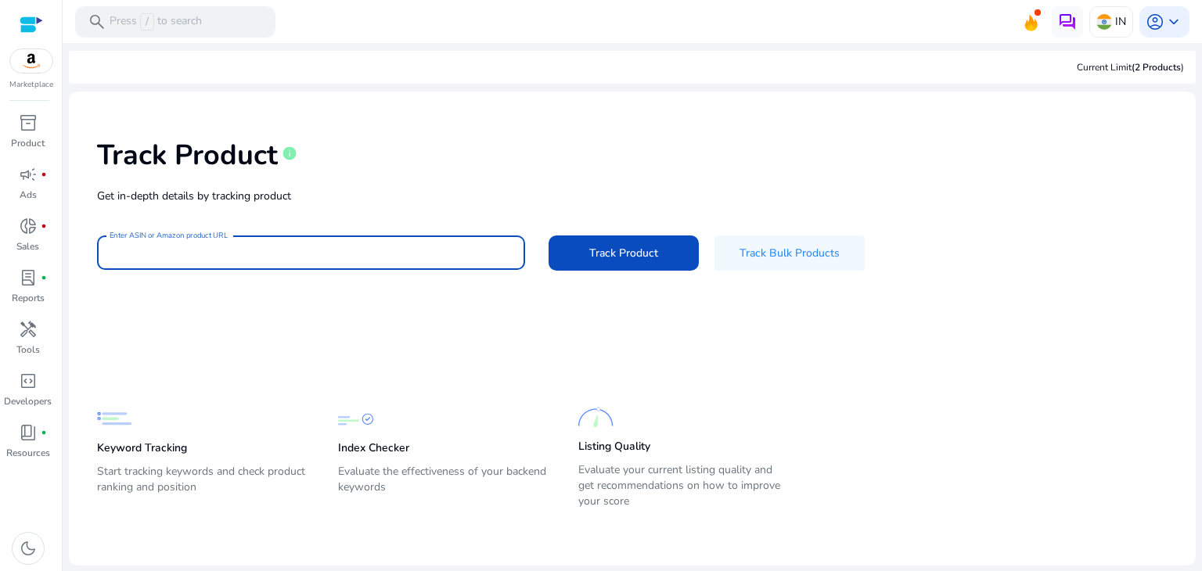
click at [182, 256] on input "Enter ASIN or Amazon product URL" at bounding box center [311, 252] width 403 height 17
type input "**********"
click at [549, 236] on button "Track Product" at bounding box center [624, 253] width 150 height 35
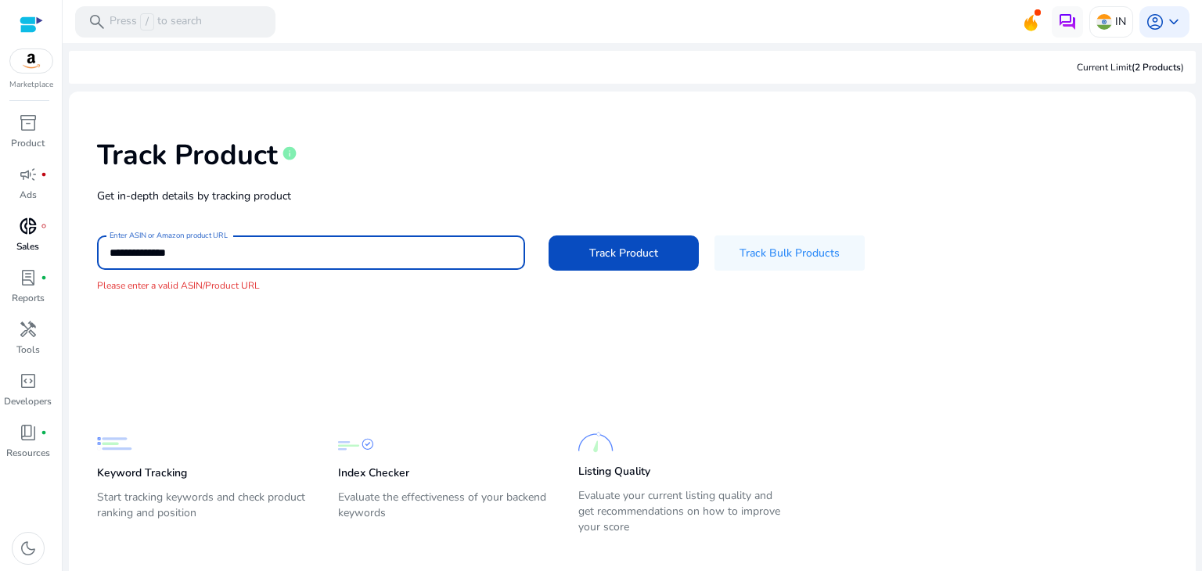
click at [27, 226] on span "donut_small" at bounding box center [28, 226] width 19 height 19
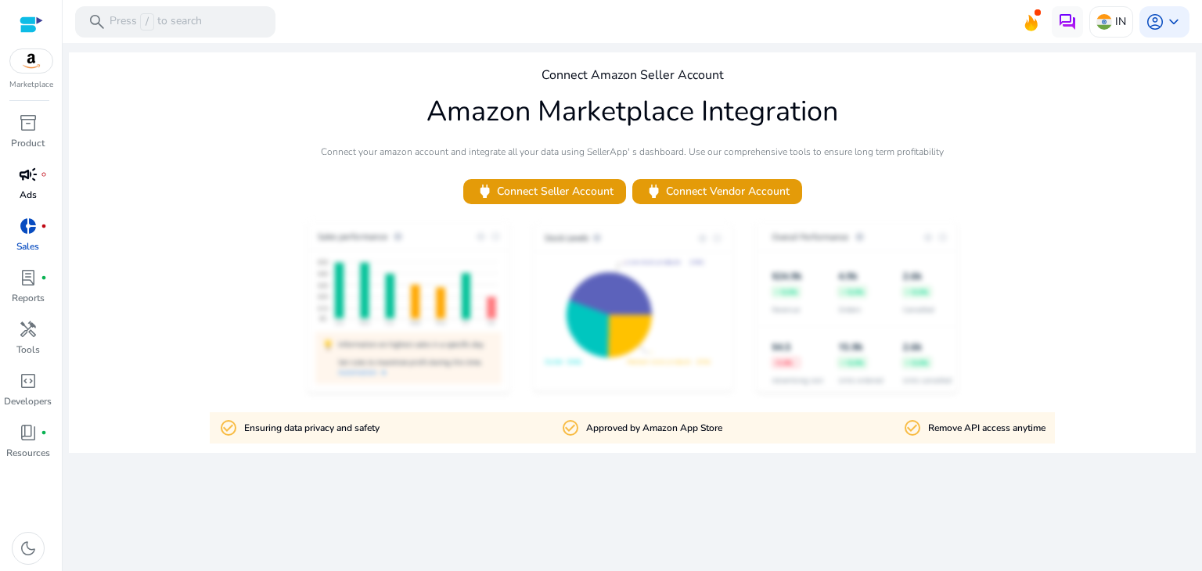
click at [23, 179] on span "campaign" at bounding box center [28, 174] width 19 height 19
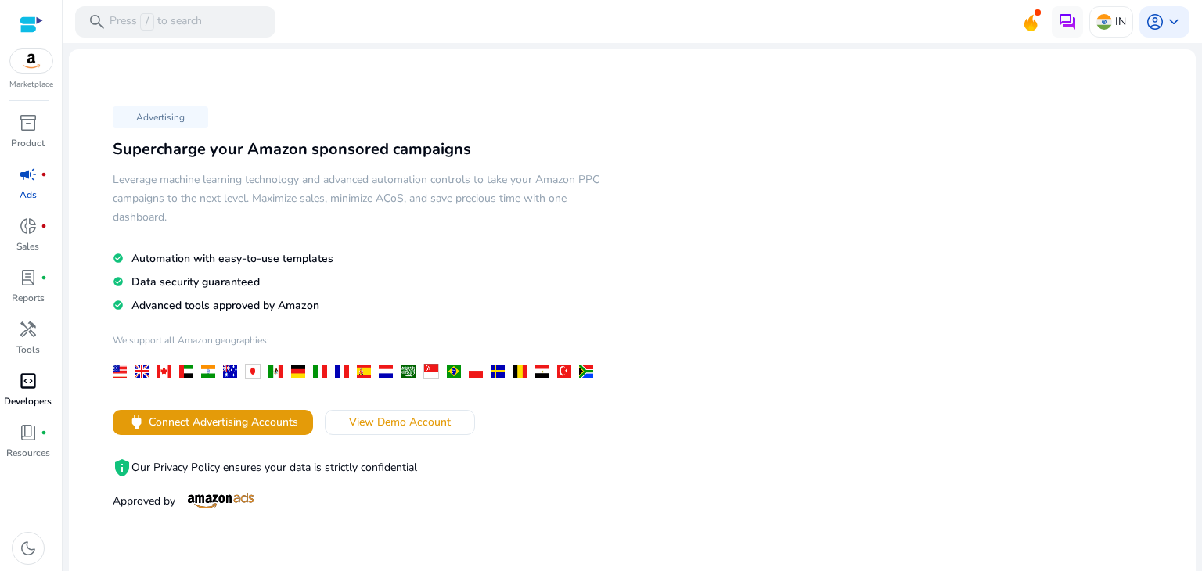
click at [38, 375] on div "code_blocks" at bounding box center [28, 381] width 44 height 25
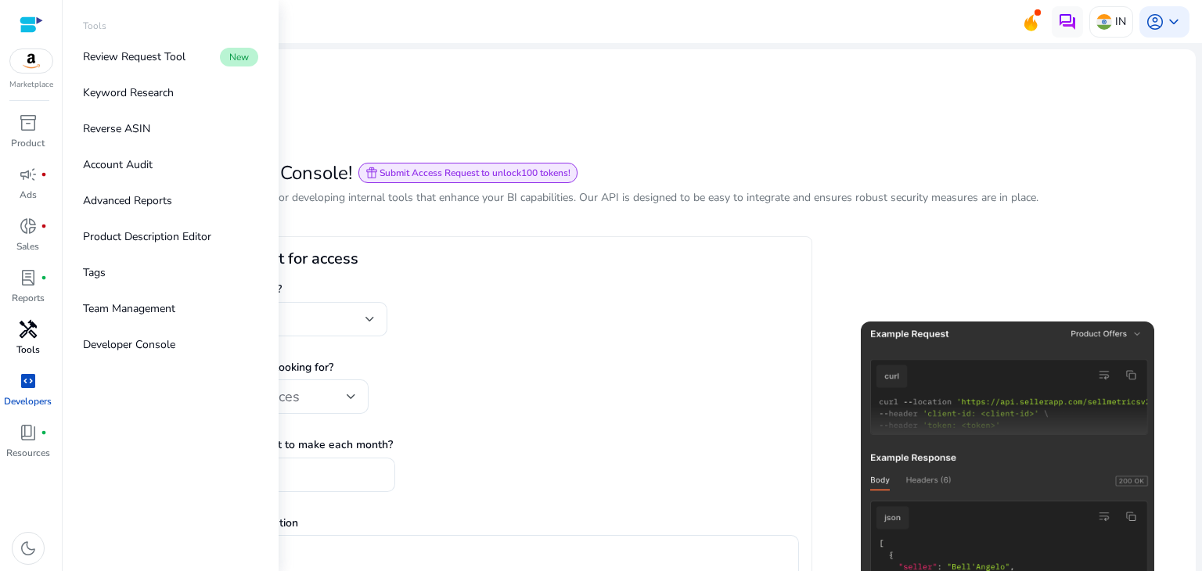
click at [16, 335] on div "handyman" at bounding box center [28, 329] width 44 height 25
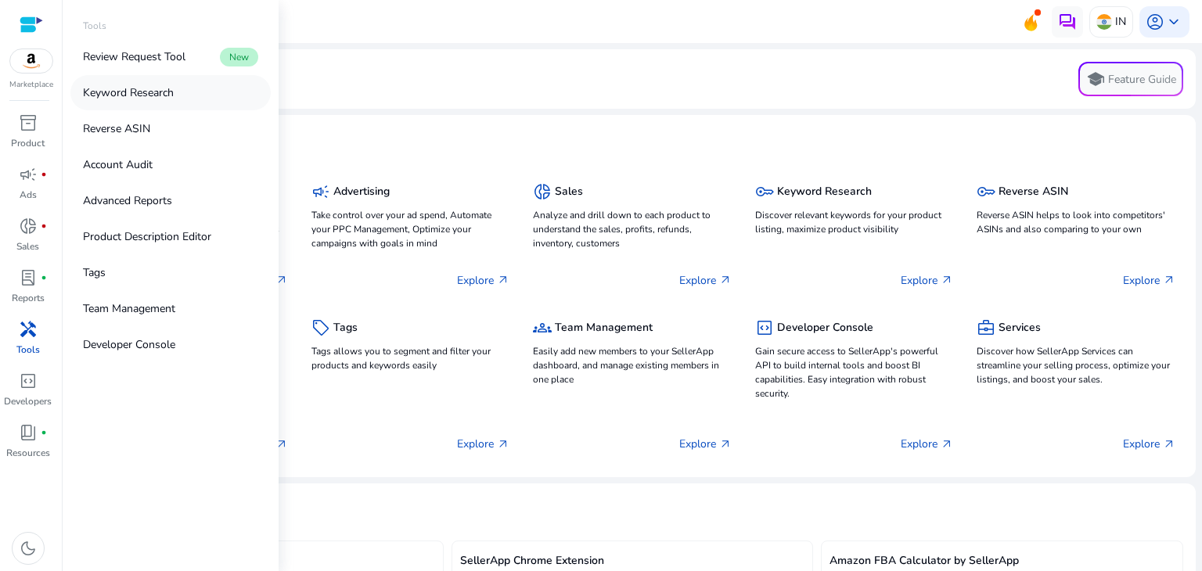
click at [139, 86] on p "Keyword Research" at bounding box center [128, 93] width 91 height 16
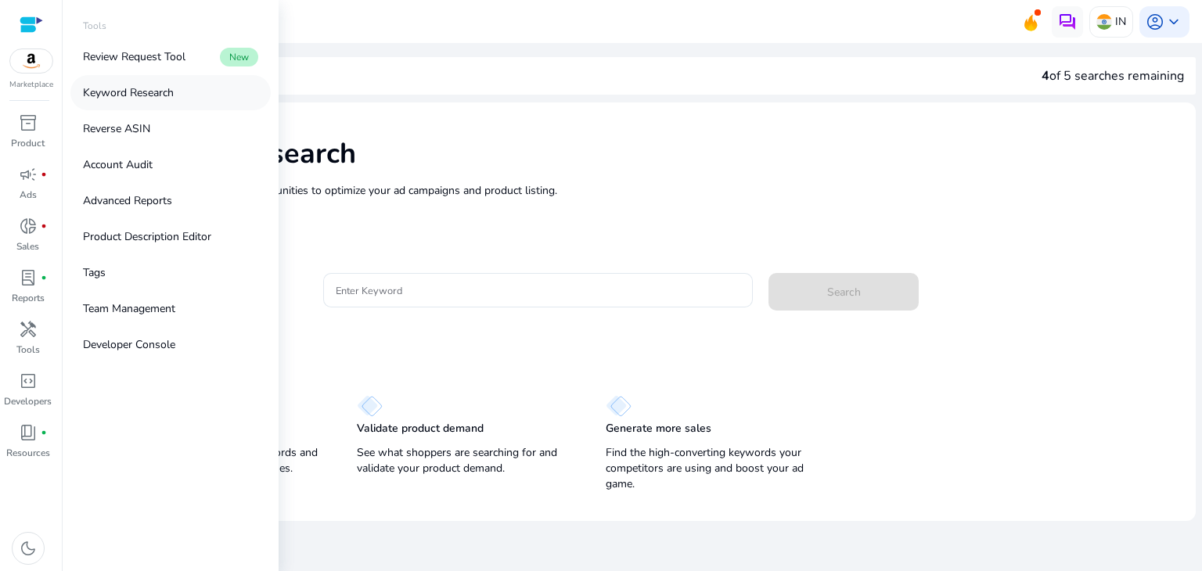
click at [139, 86] on p "Keyword Research" at bounding box center [128, 93] width 91 height 16
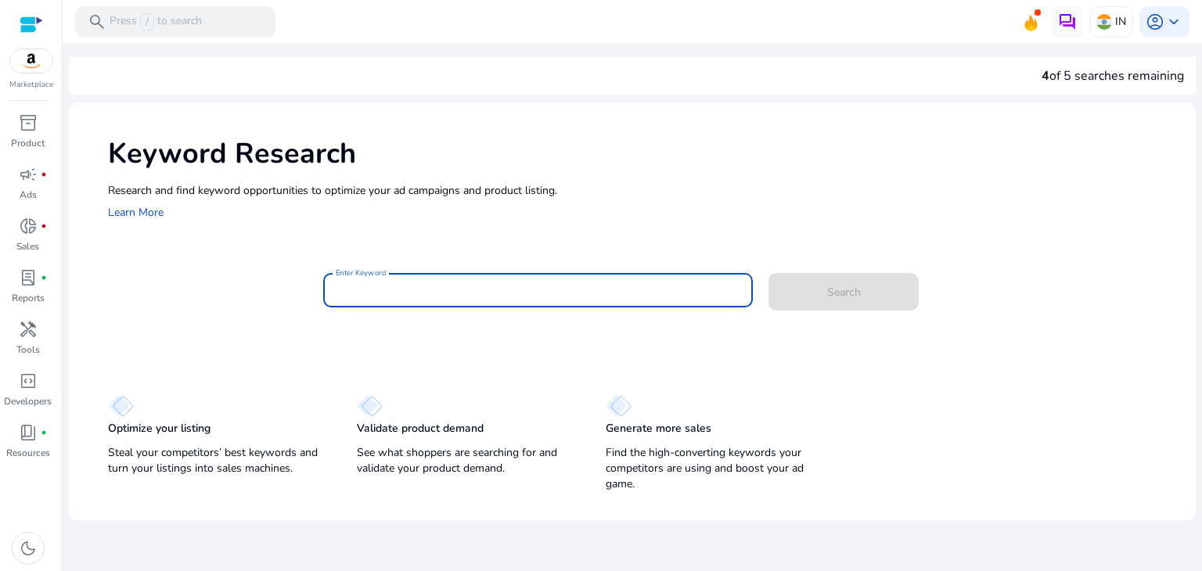
click at [432, 290] on input "Enter Keyword" at bounding box center [538, 290] width 405 height 17
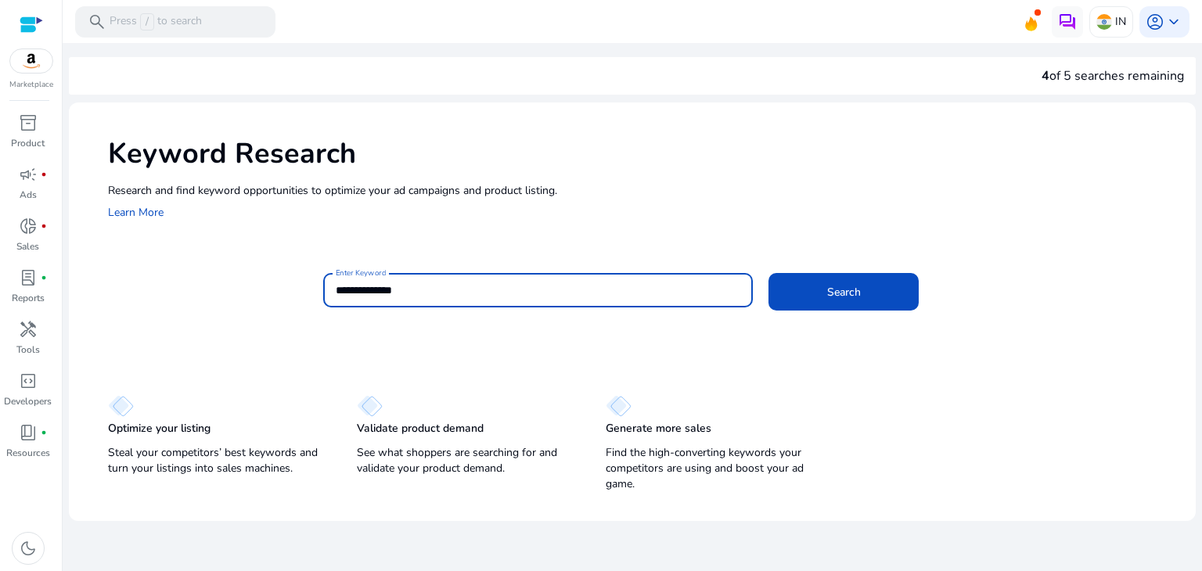
type input "**********"
click at [769, 273] on button "Search" at bounding box center [844, 292] width 150 height 38
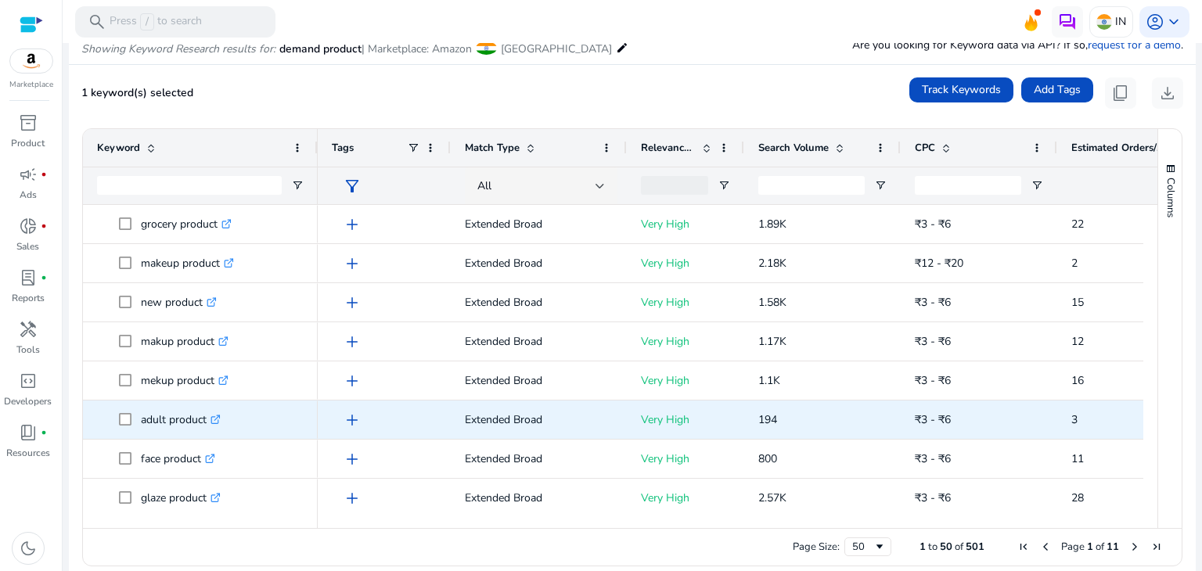
scroll to position [626, 0]
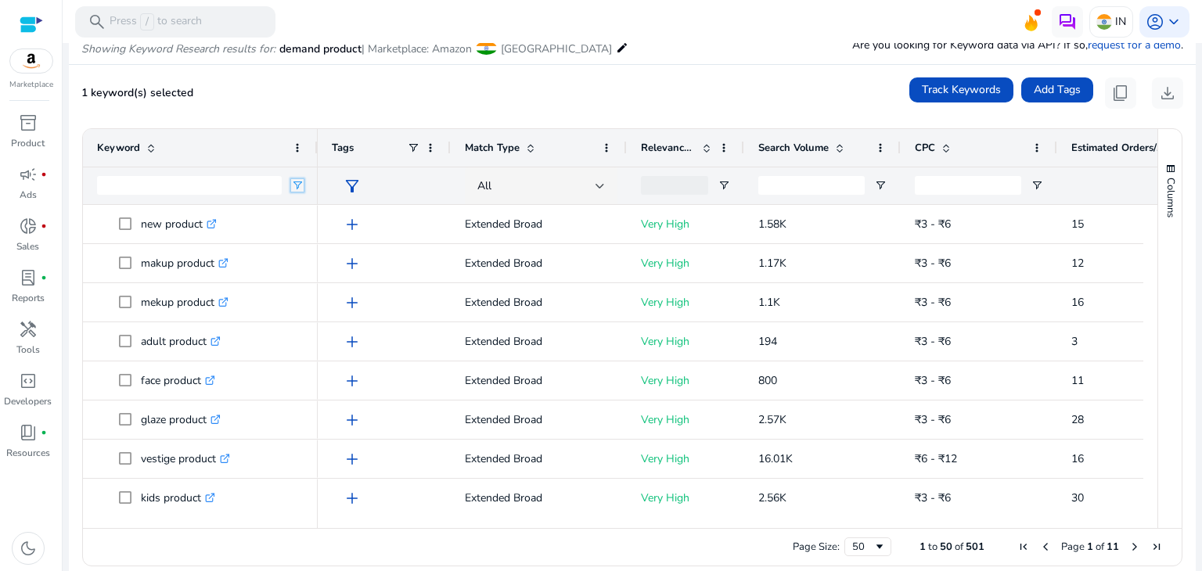
click at [297, 186] on span "Open Filter Menu" at bounding box center [297, 185] width 13 height 13
click at [329, 217] on div "Contains" at bounding box center [353, 214] width 95 height 12
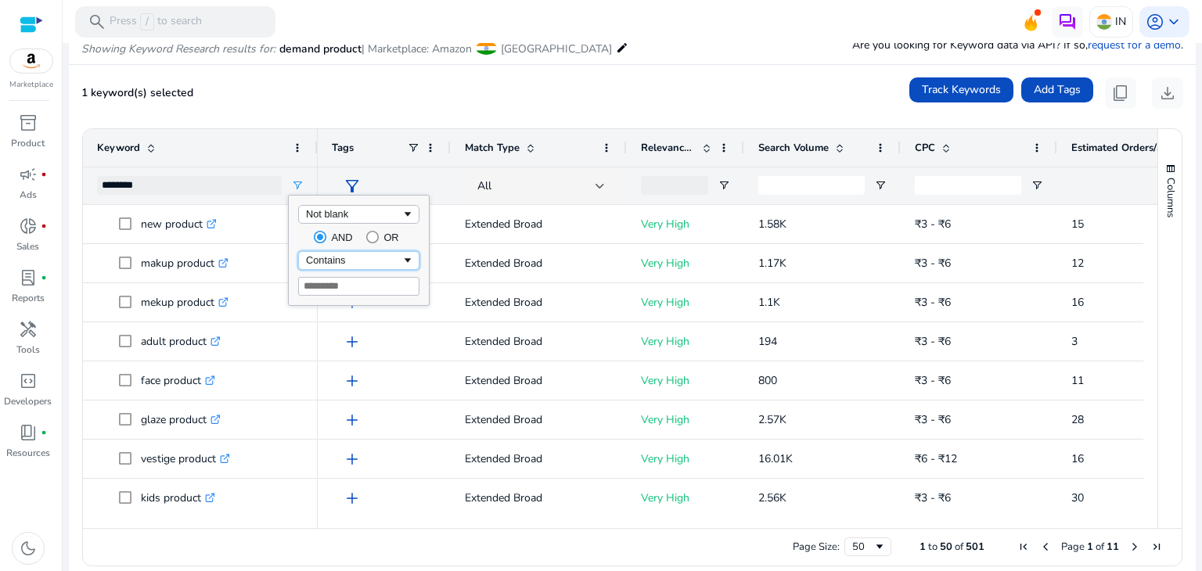
click at [327, 255] on div "Contains" at bounding box center [353, 260] width 95 height 12
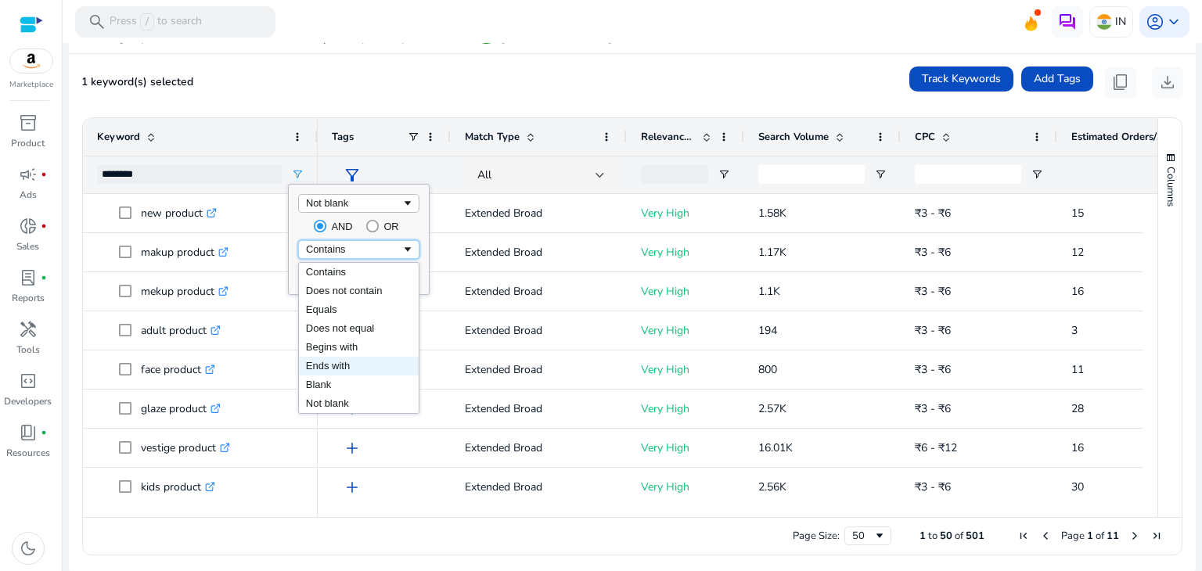
scroll to position [202, 0]
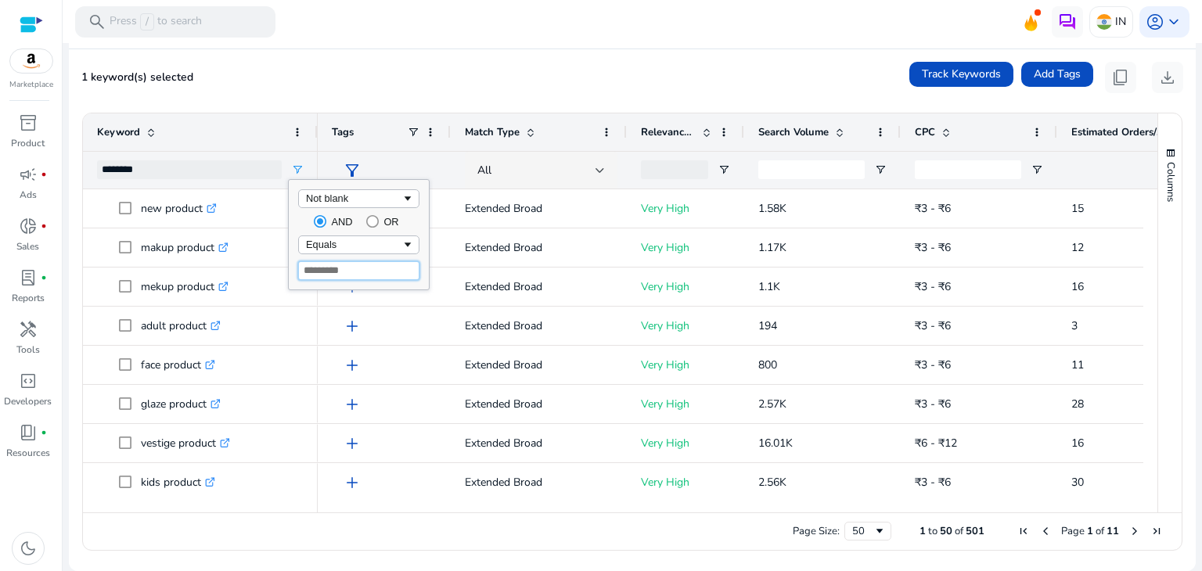
click at [370, 267] on input "Filter Value" at bounding box center [358, 270] width 121 height 19
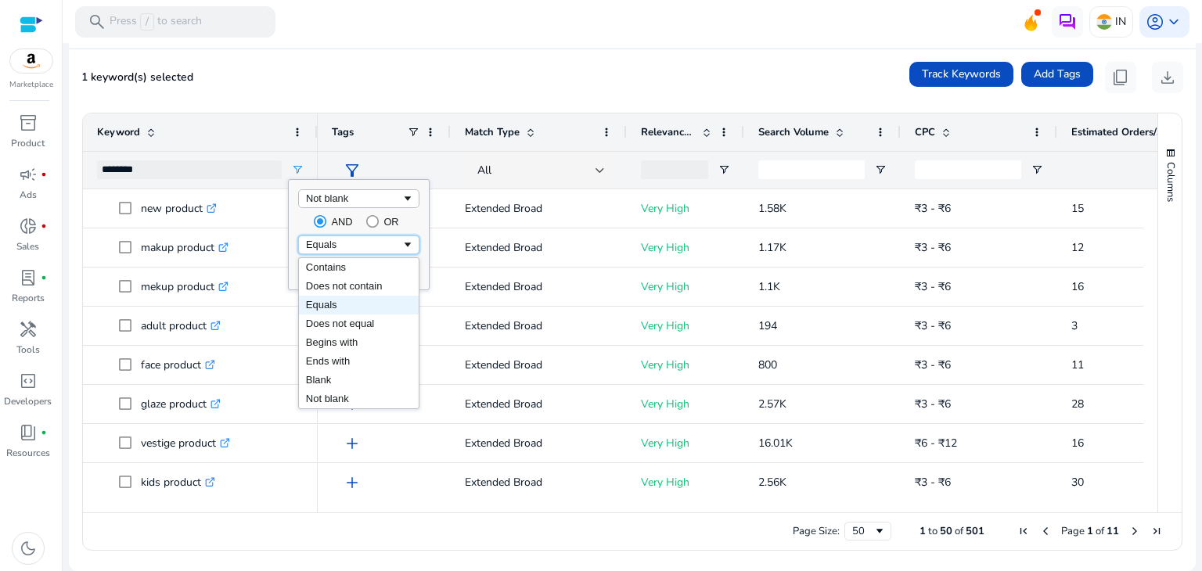
click at [341, 240] on div "Equals" at bounding box center [353, 245] width 95 height 12
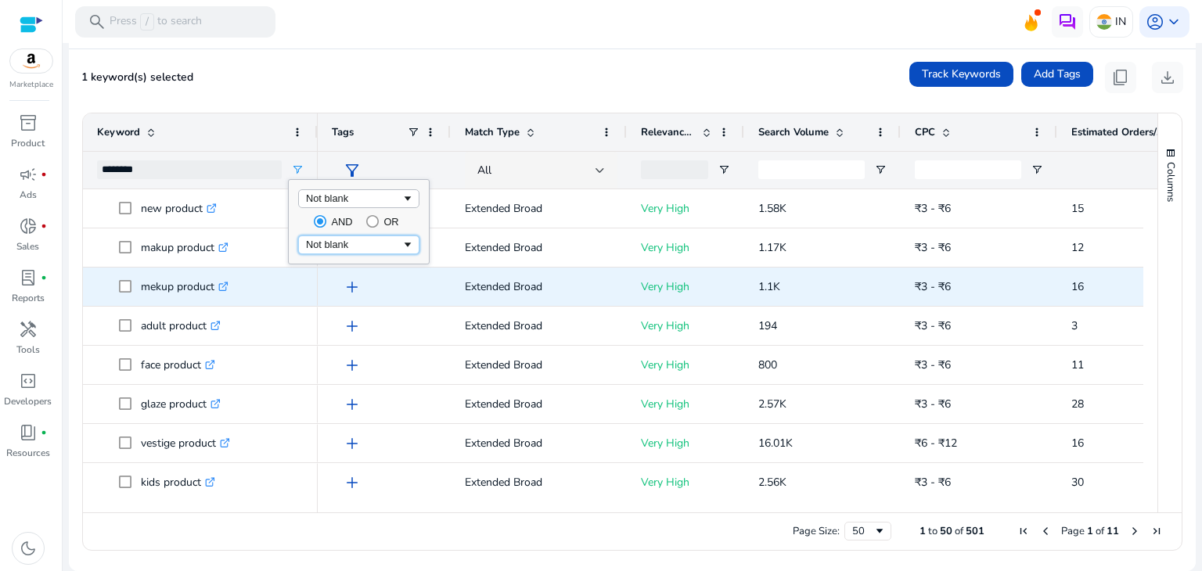
type input "**********"
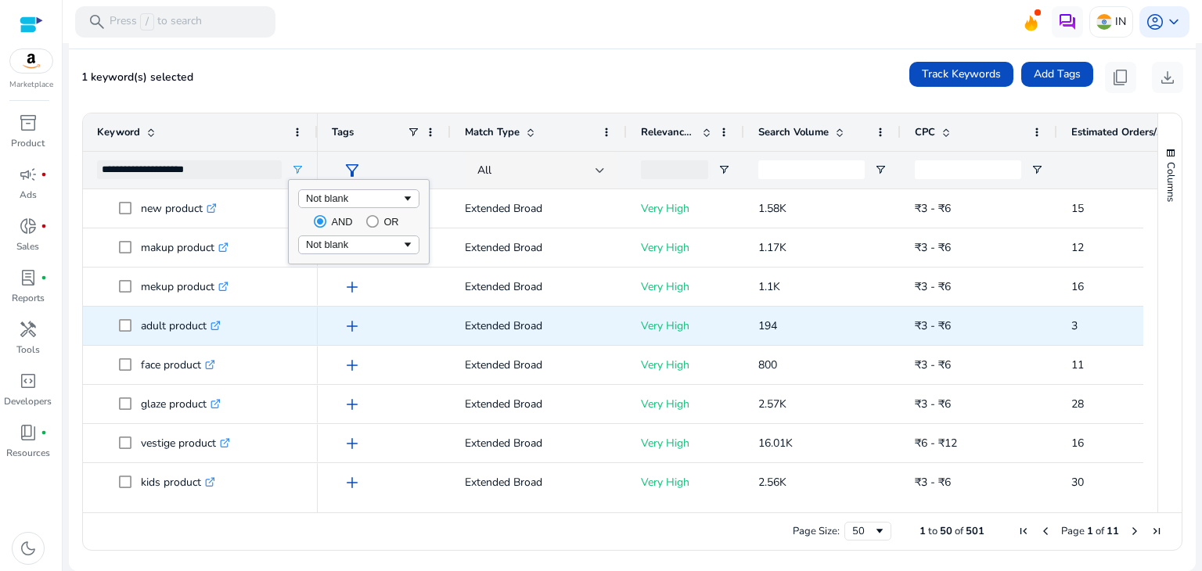
click at [306, 314] on div "adult product .st0{fill:#2c8af8}" at bounding box center [200, 326] width 235 height 38
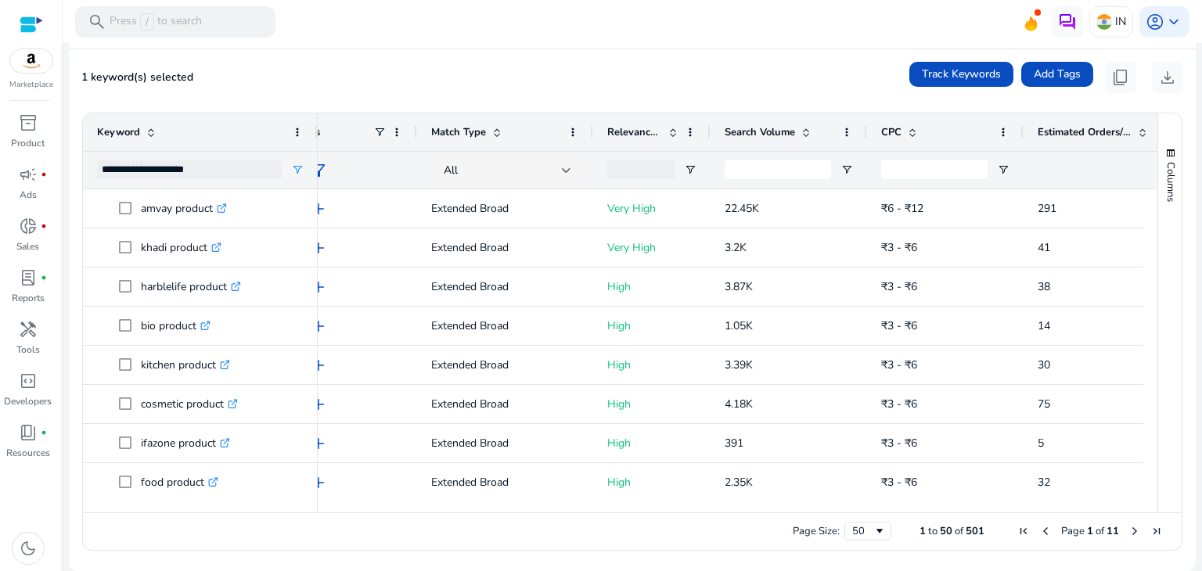
scroll to position [0, 164]
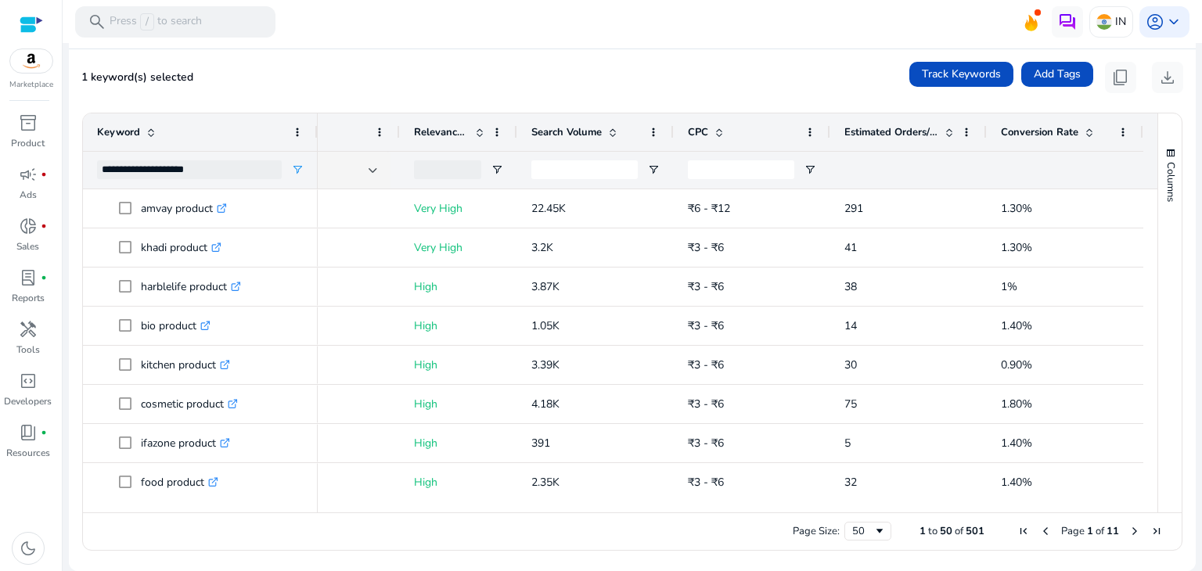
drag, startPoint x: 775, startPoint y: 503, endPoint x: 657, endPoint y: 480, distance: 119.7
click at [679, 484] on div "**********" at bounding box center [620, 312] width 1075 height 399
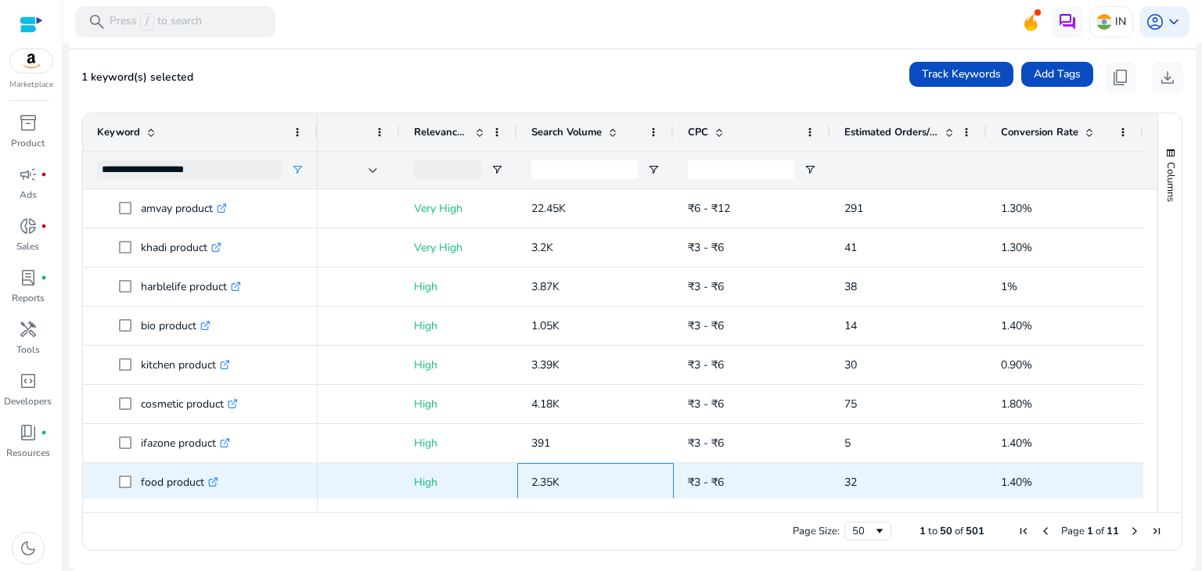
drag, startPoint x: 657, startPoint y: 480, endPoint x: 582, endPoint y: 466, distance: 77.2
click at [582, 466] on div "2.35K" at bounding box center [595, 482] width 157 height 38
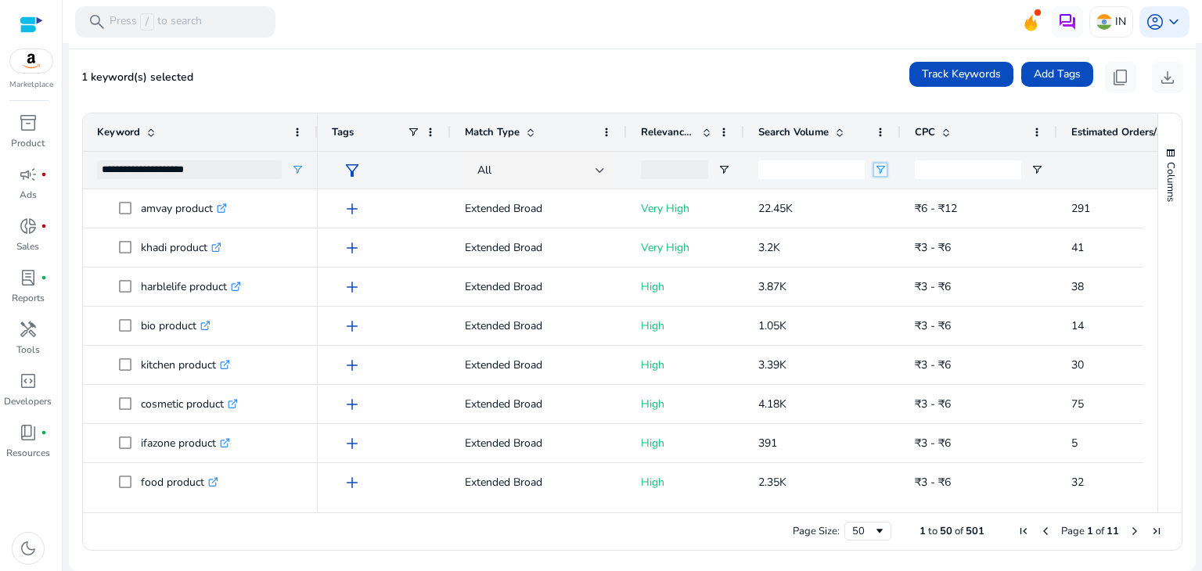
click at [880, 168] on span "Open Filter Menu" at bounding box center [880, 170] width 13 height 13
click at [925, 223] on input "Filter Value" at bounding box center [941, 224] width 121 height 19
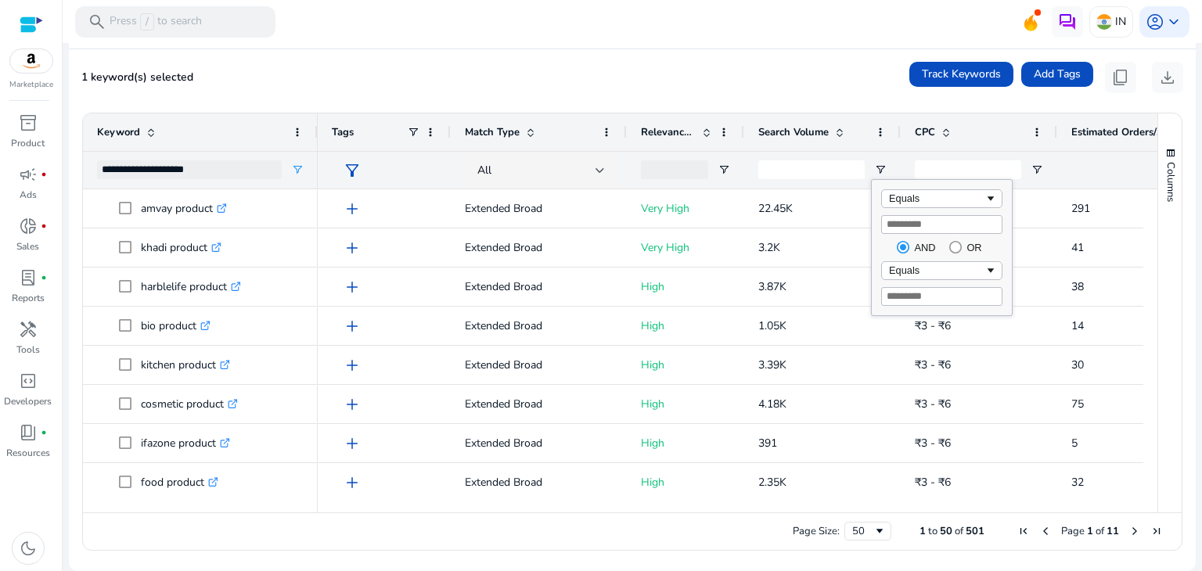
type input "***"
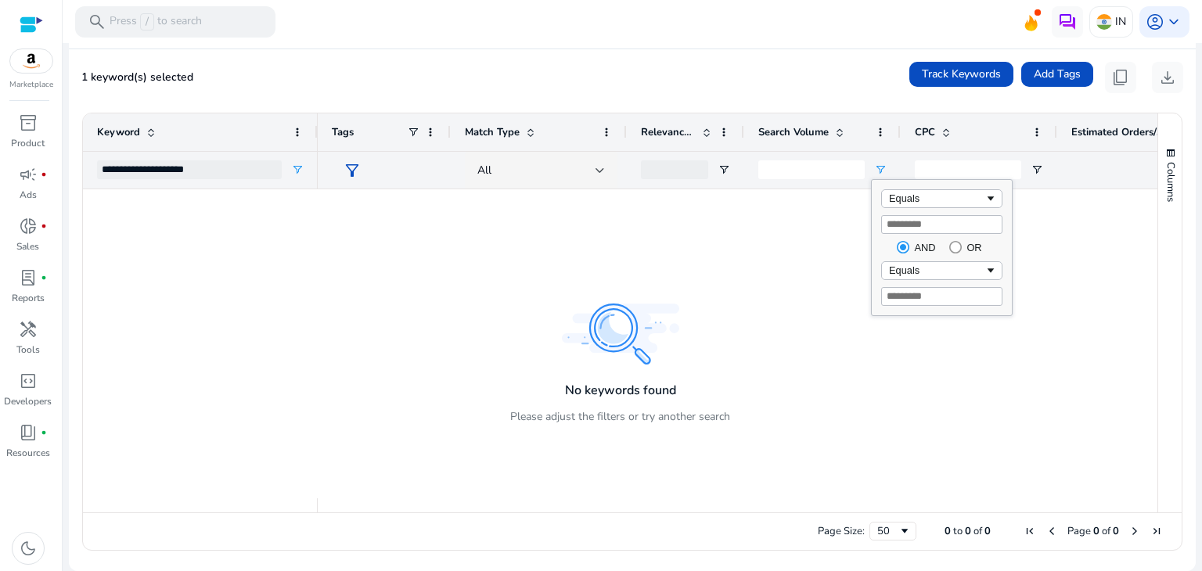
scroll to position [0, 0]
type input "*"
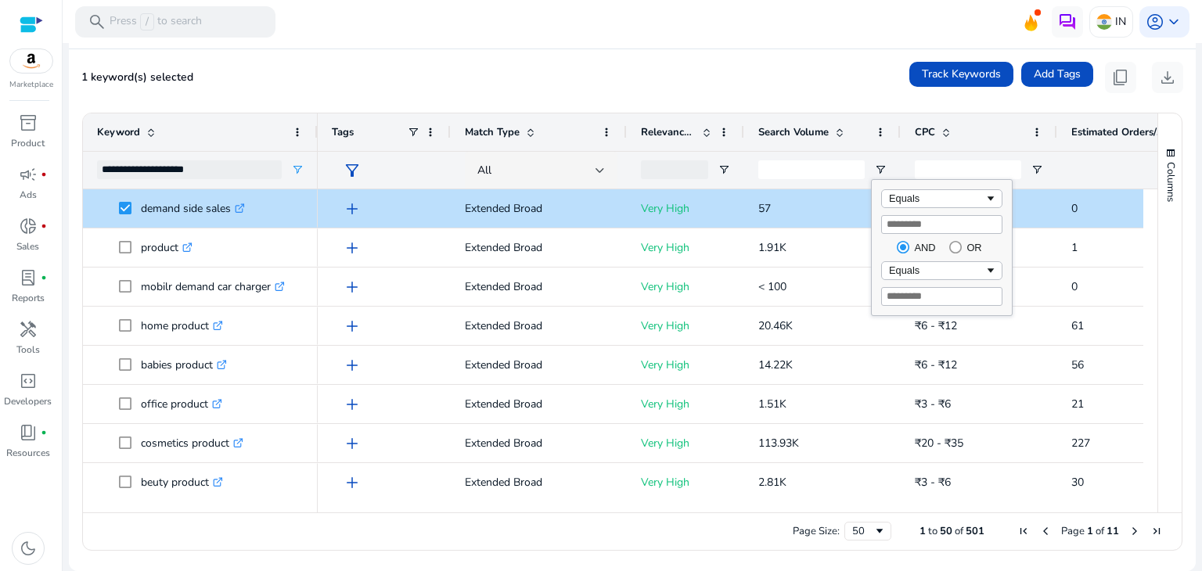
type input "***"
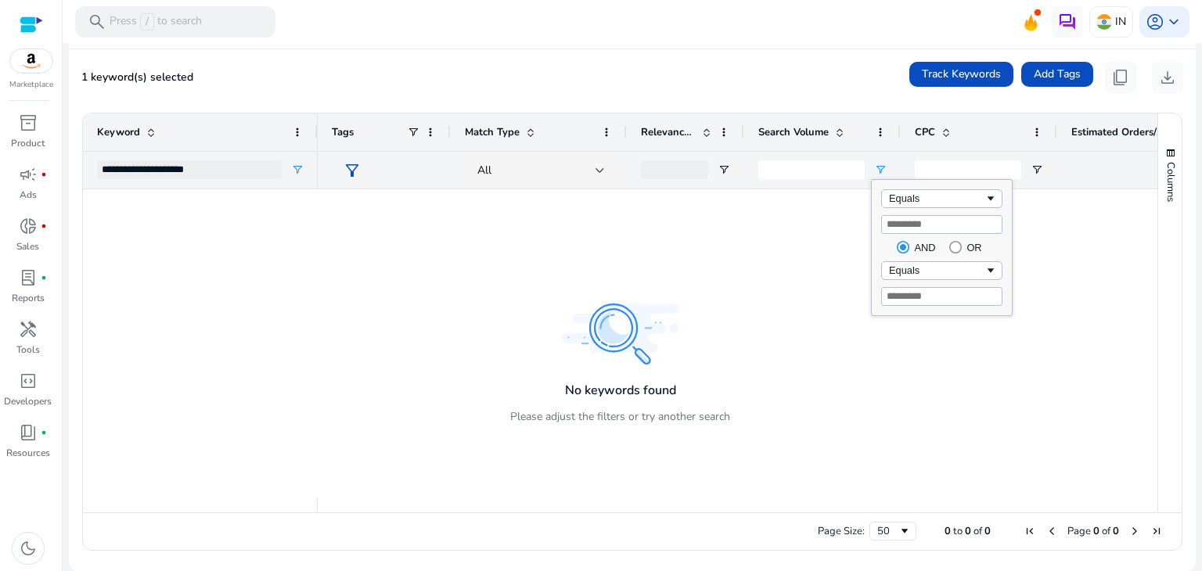
type input "****"
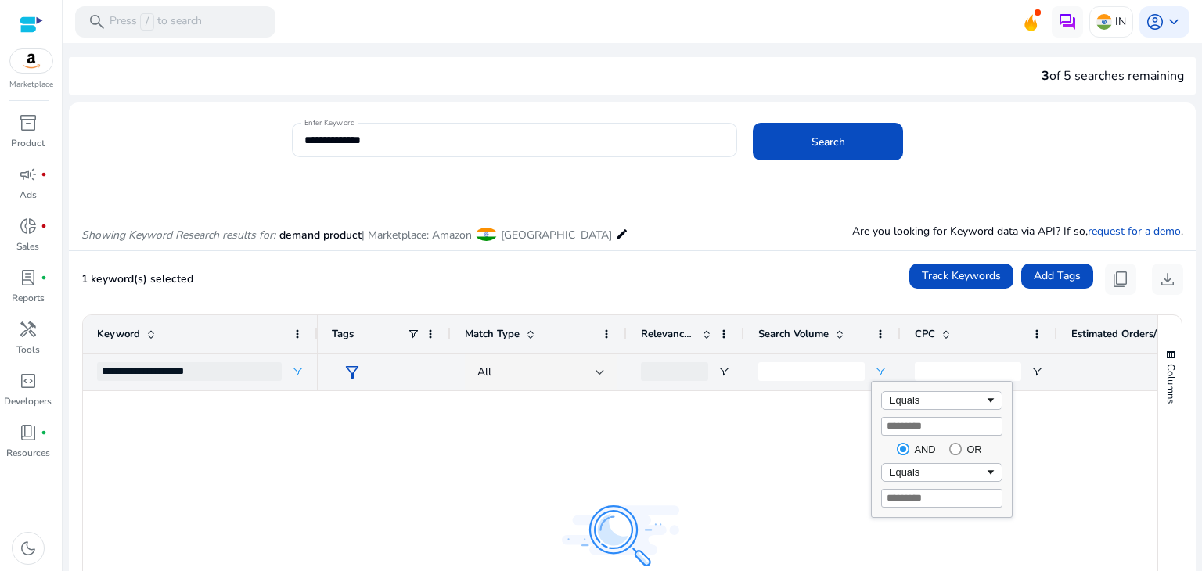
scroll to position [202, 0]
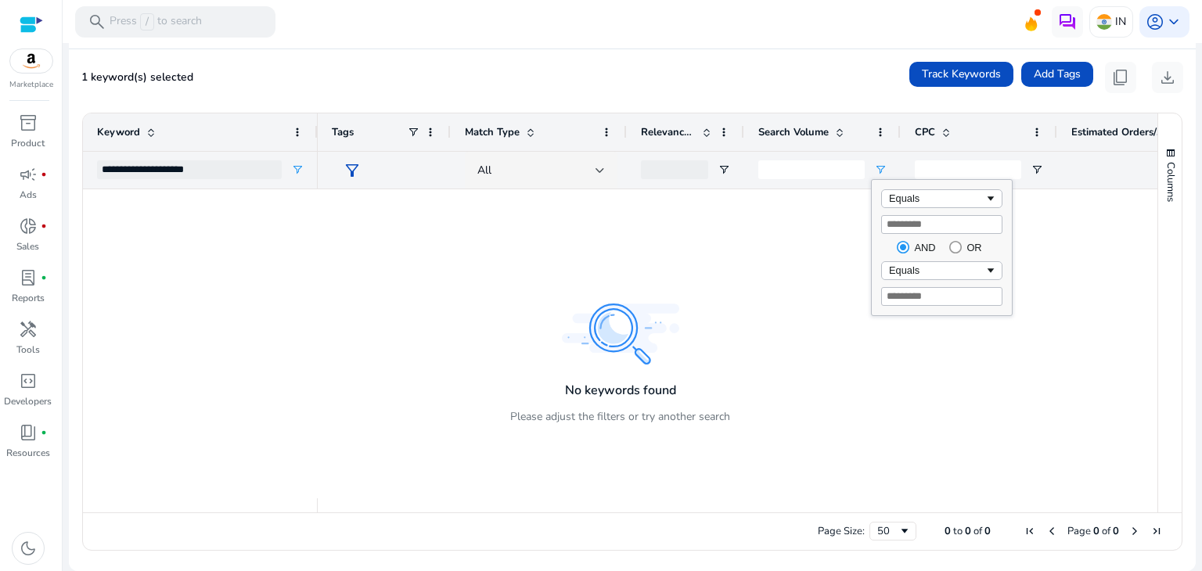
type input "****"
click at [953, 295] on input "Filter Value" at bounding box center [941, 296] width 121 height 19
type input "****"
type input "**********"
type input "****"
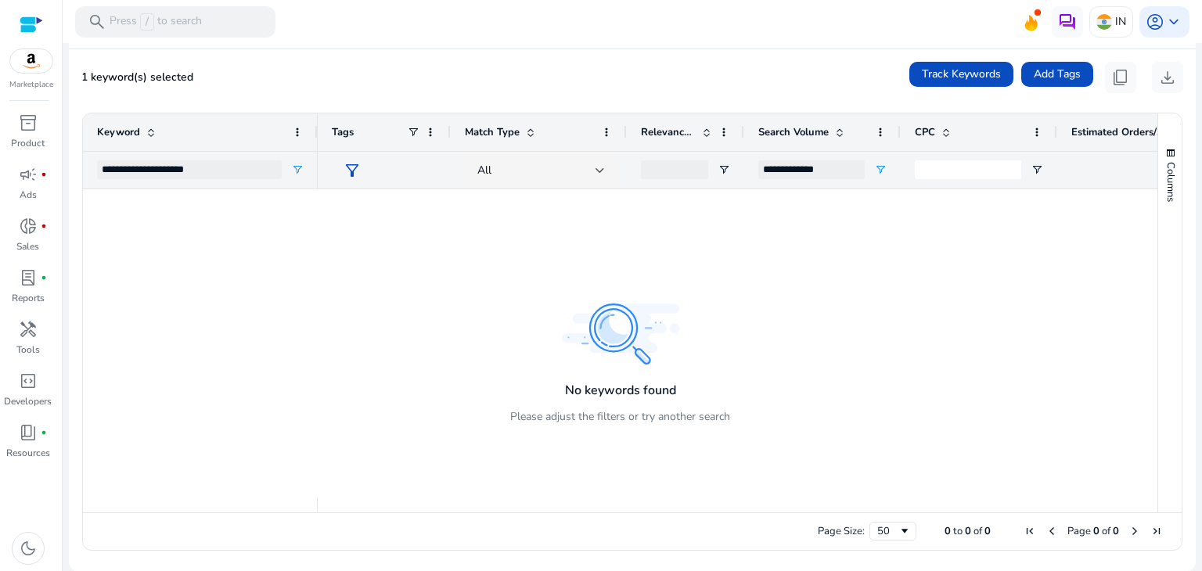
click at [960, 370] on div at bounding box center [738, 343] width 840 height 309
click at [881, 168] on span "Open Filter Menu" at bounding box center [880, 170] width 13 height 13
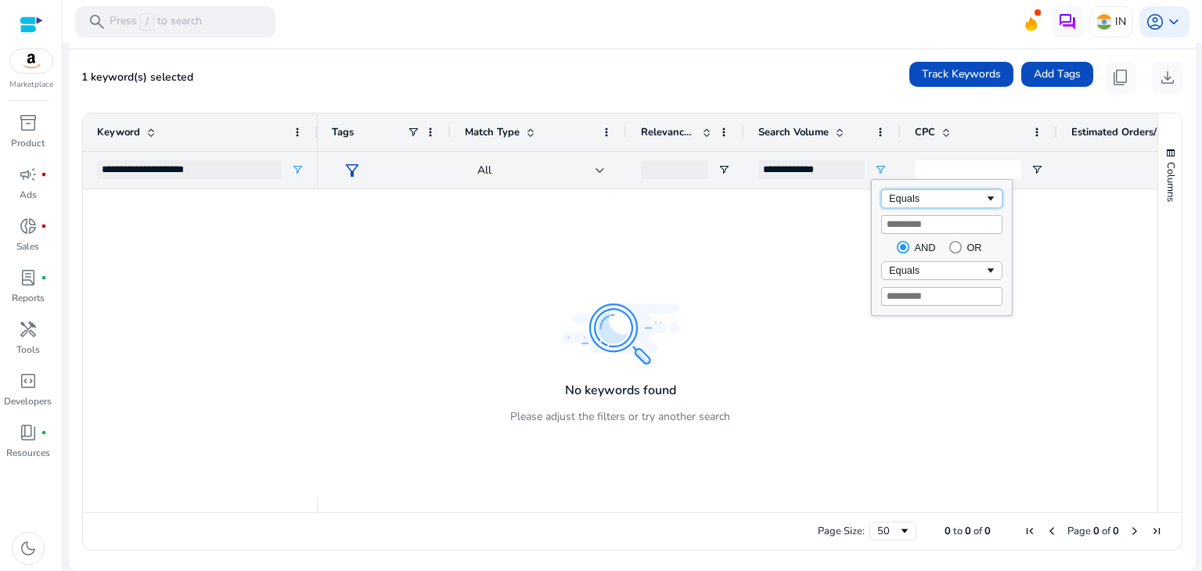
click at [992, 199] on span "Filtering operator" at bounding box center [991, 199] width 13 height 13
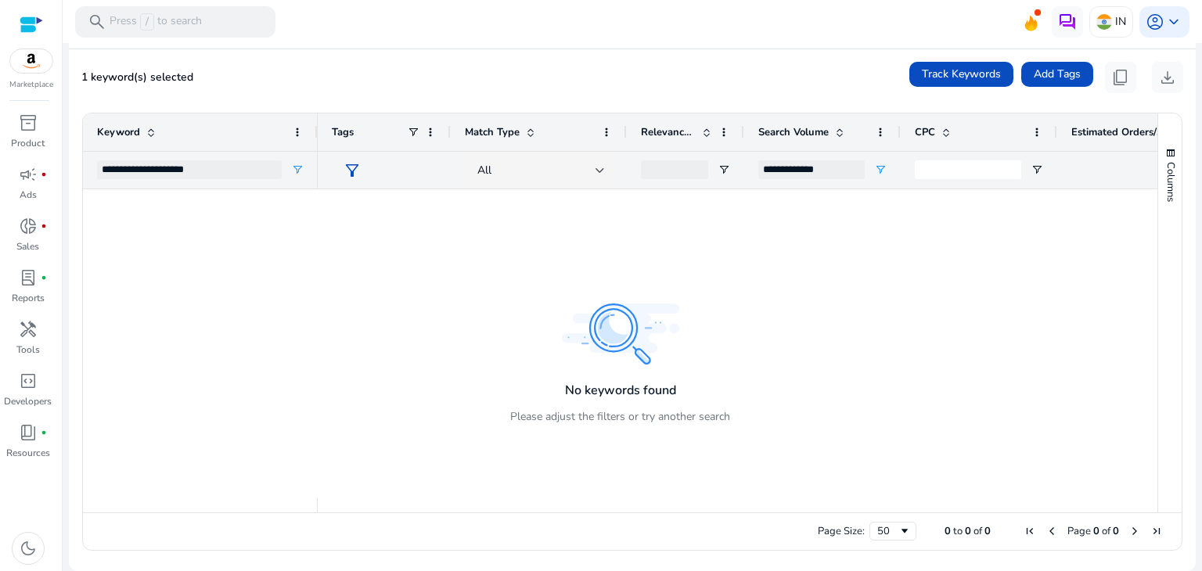
click at [1103, 246] on div at bounding box center [738, 343] width 840 height 309
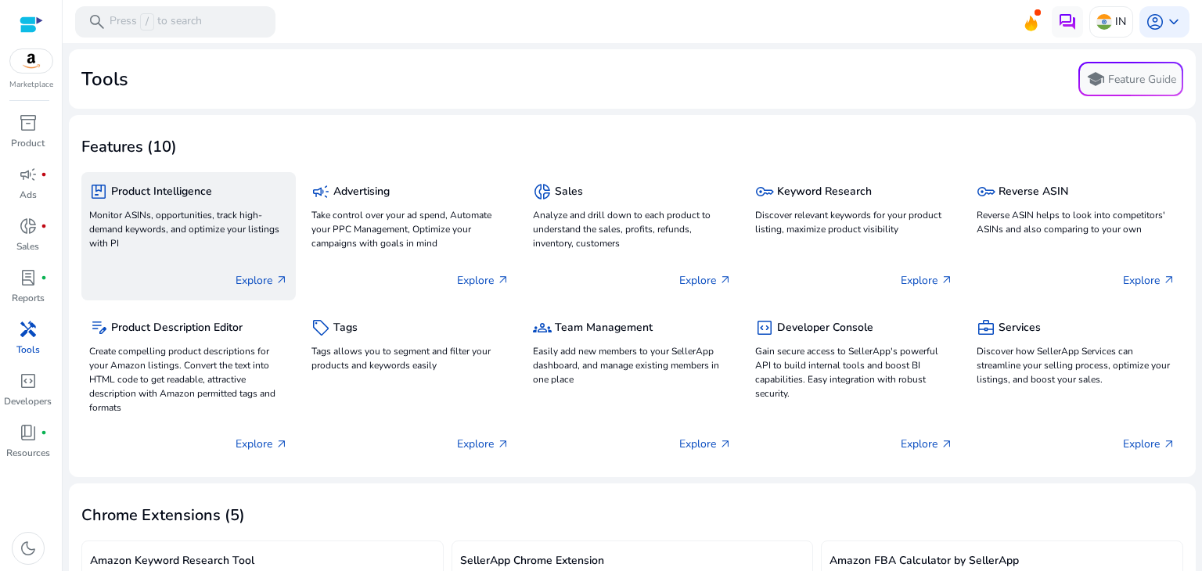
click at [235, 202] on div "package Product Intelligence" at bounding box center [188, 191] width 199 height 23
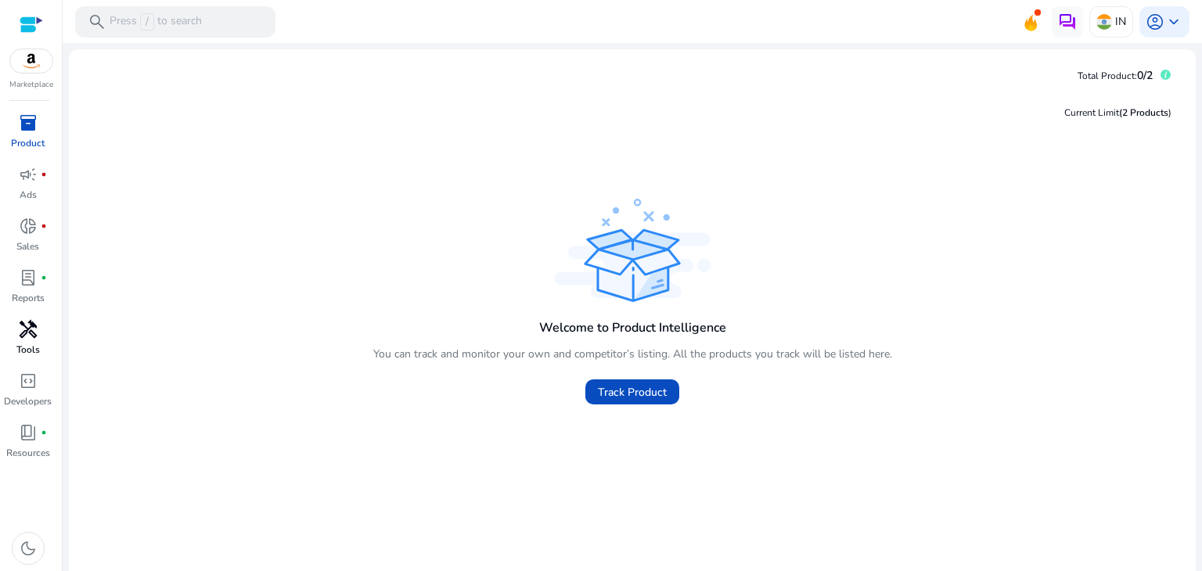
click at [28, 320] on span "handyman" at bounding box center [28, 329] width 19 height 19
